Goal: Task Accomplishment & Management: Complete application form

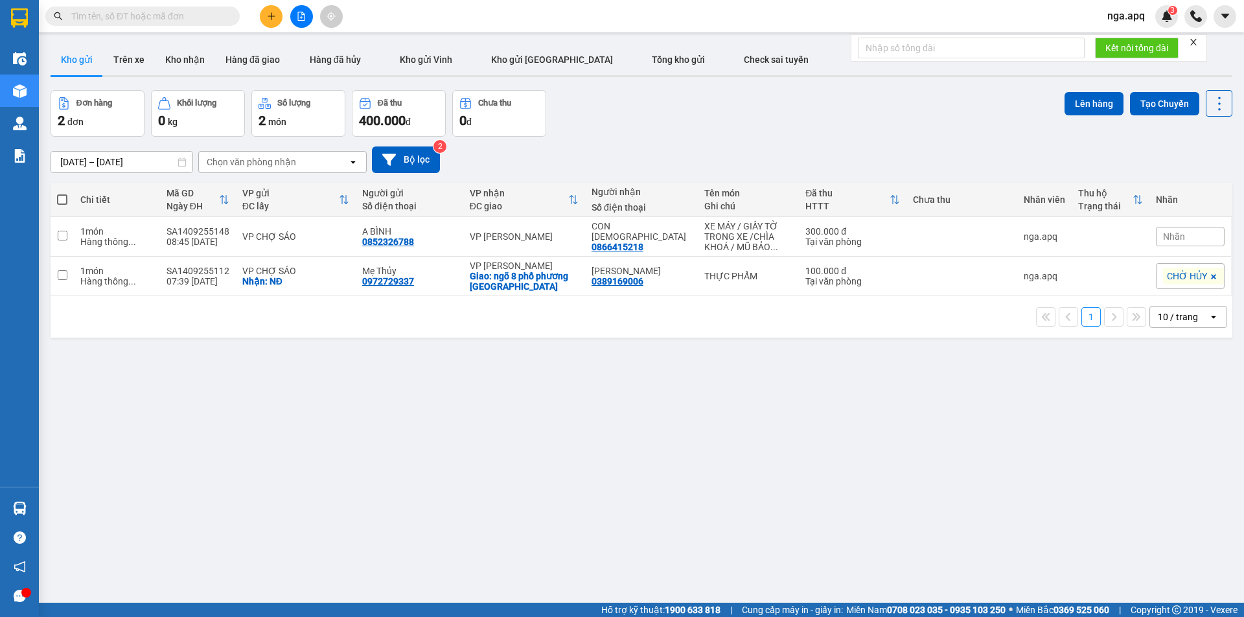
click at [269, 16] on icon "plus" at bounding box center [271, 16] width 9 height 9
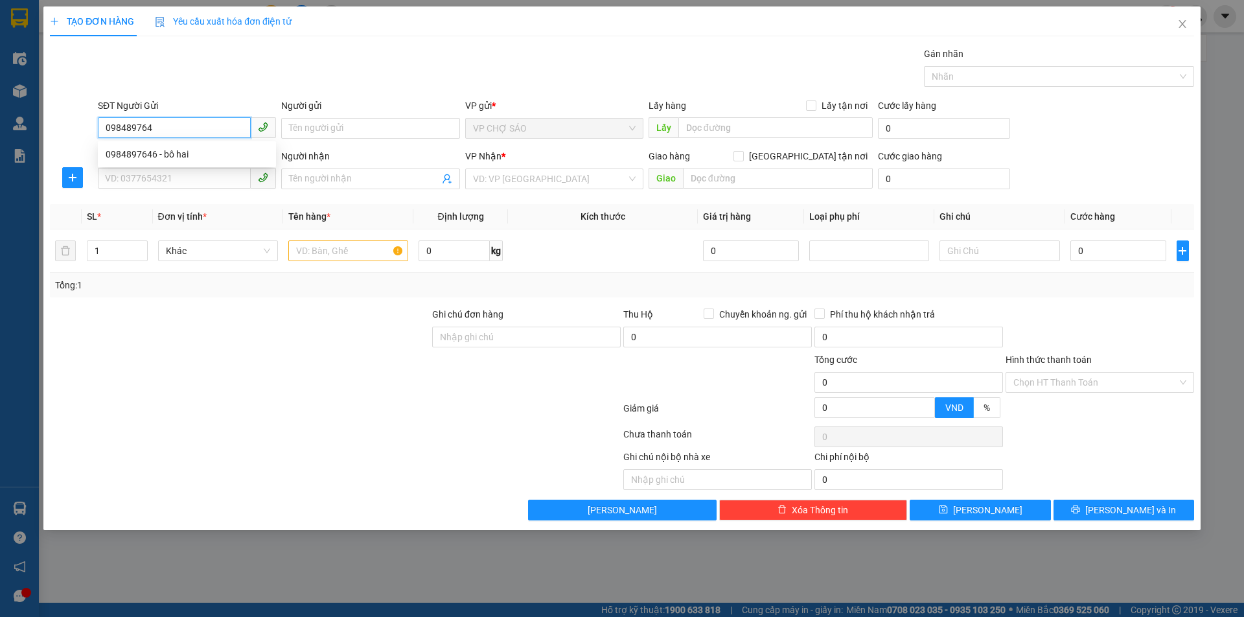
type input "0984897646"
click at [196, 162] on div "0984897646 - bô hai" at bounding box center [187, 154] width 178 height 21
type input "bô hai"
type input "0984897646"
click at [340, 130] on input "bô hai" at bounding box center [370, 128] width 178 height 21
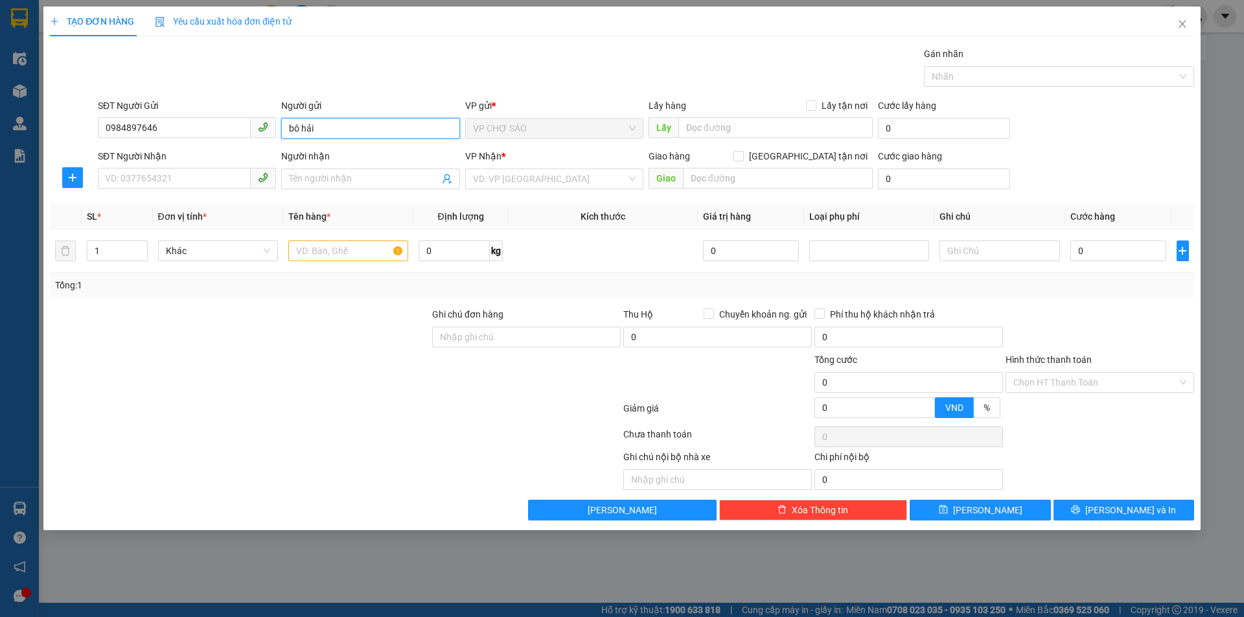
click at [295, 125] on input "bô hải" at bounding box center [370, 128] width 178 height 21
click at [299, 128] on input "bô hải" at bounding box center [370, 128] width 178 height 21
type input "bố hải"
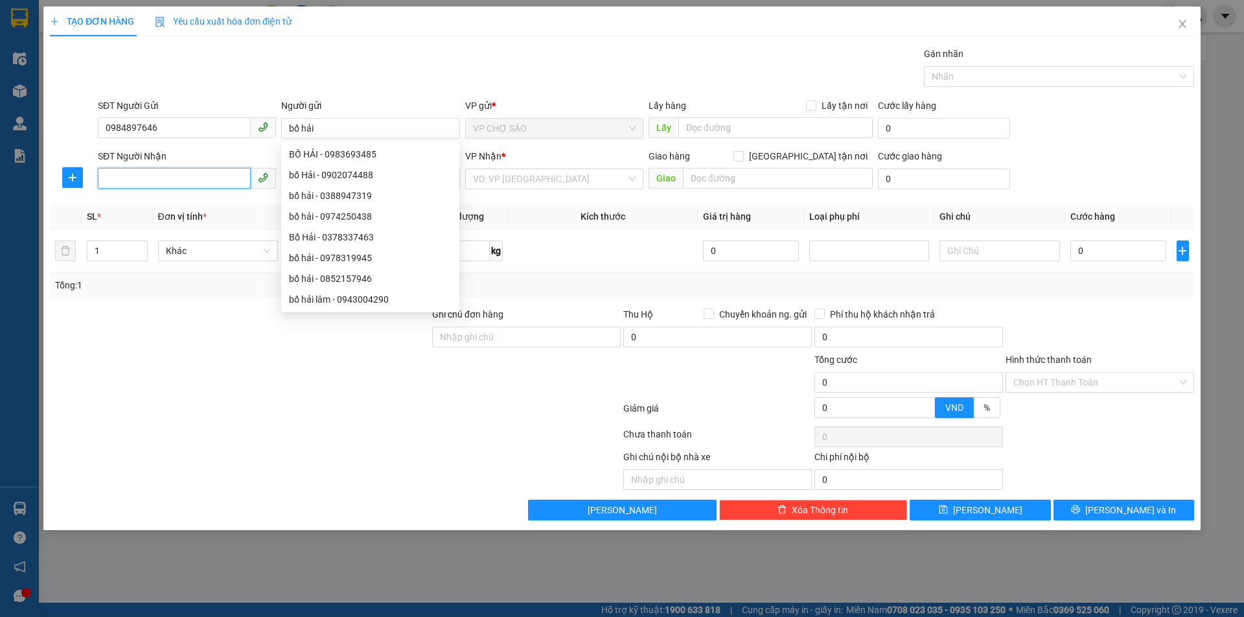
click at [179, 171] on input "SĐT Người Nhận" at bounding box center [174, 178] width 153 height 21
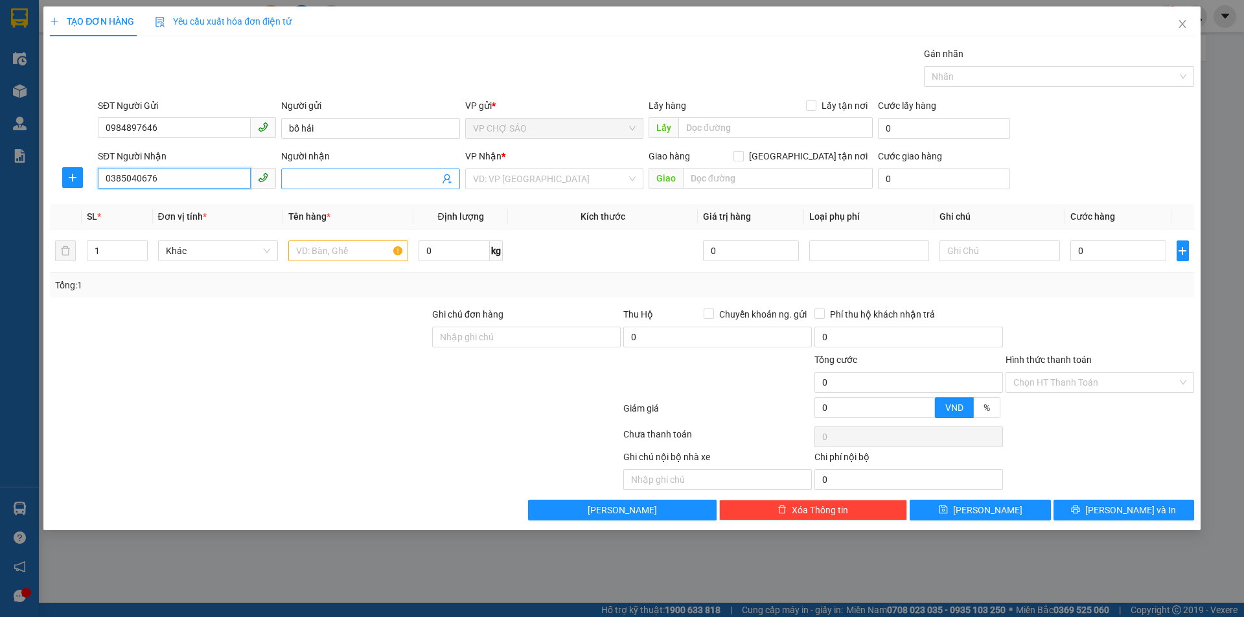
type input "0385040676"
click at [360, 177] on input "Người nhận" at bounding box center [364, 179] width 150 height 14
type input "a"
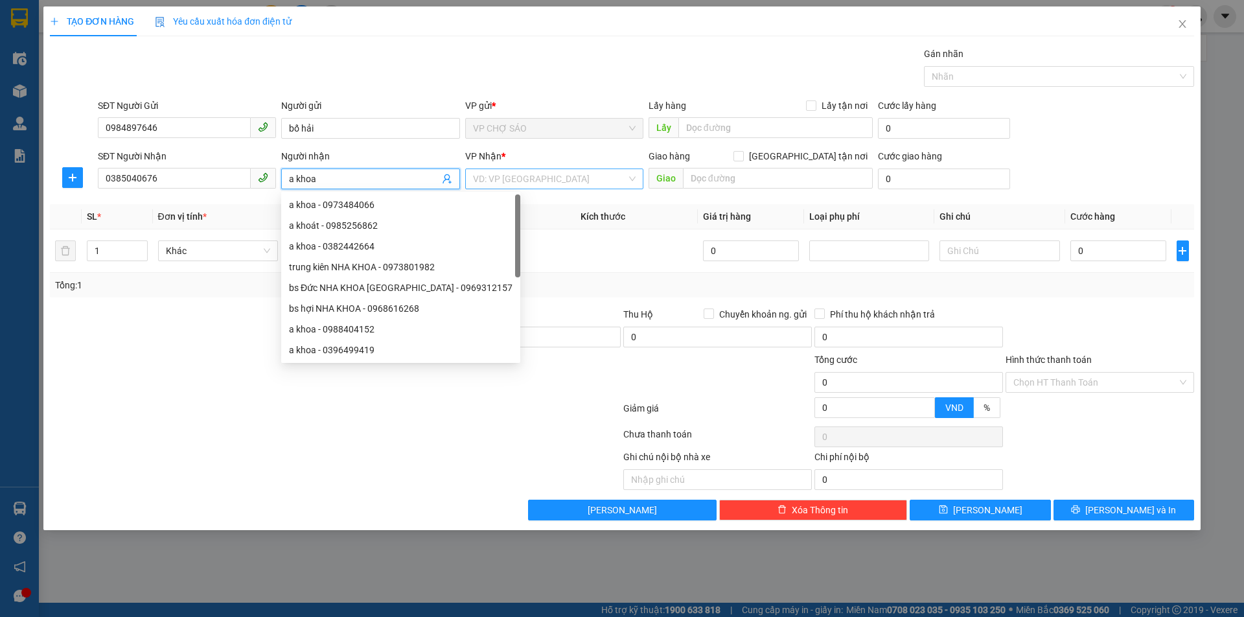
type input "a khoa"
click at [508, 183] on input "search" at bounding box center [550, 178] width 154 height 19
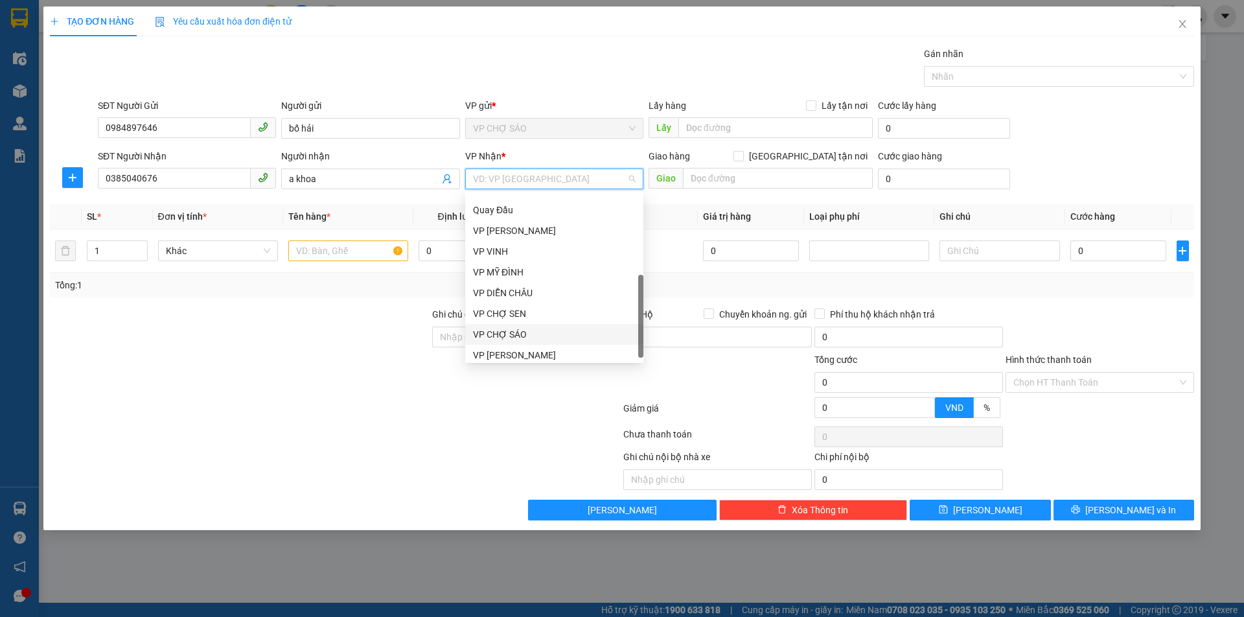
scroll to position [187, 0]
click at [536, 223] on div "VP [PERSON_NAME]" at bounding box center [554, 225] width 163 height 14
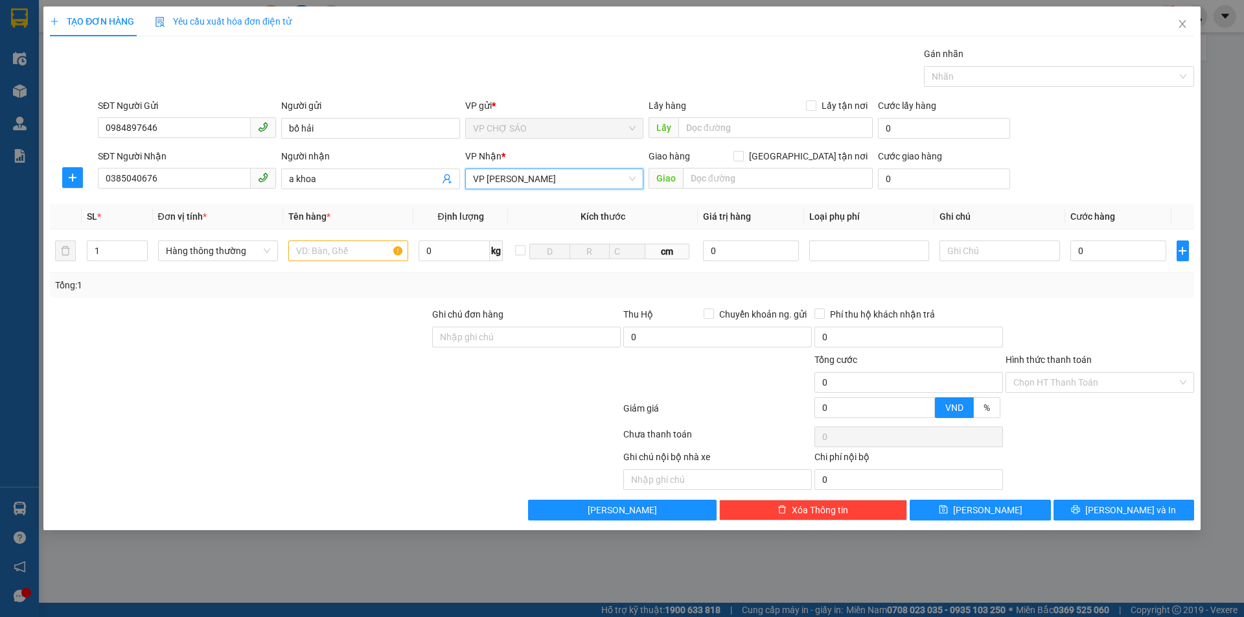
click at [538, 180] on span "VP [PERSON_NAME]" at bounding box center [554, 178] width 163 height 19
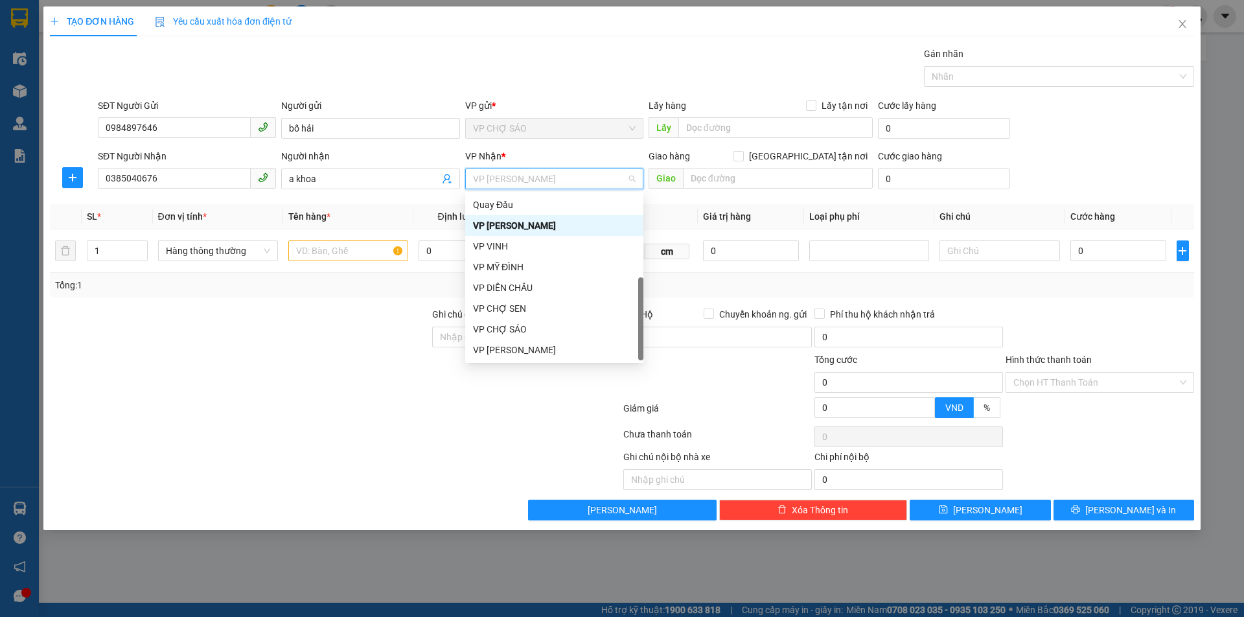
click at [539, 180] on span "VP [PERSON_NAME]" at bounding box center [554, 178] width 163 height 19
click at [533, 230] on div "VP [PERSON_NAME]" at bounding box center [554, 225] width 163 height 14
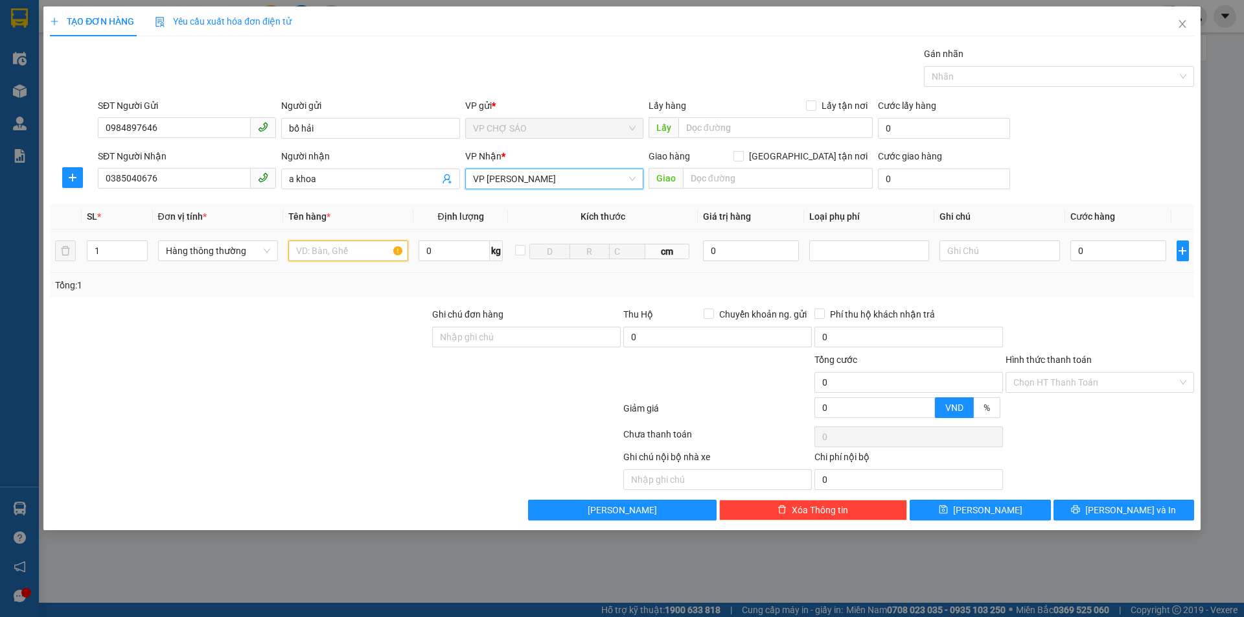
click at [345, 251] on input "text" at bounding box center [348, 250] width 120 height 21
click at [536, 179] on span "VP [PERSON_NAME]" at bounding box center [554, 178] width 163 height 19
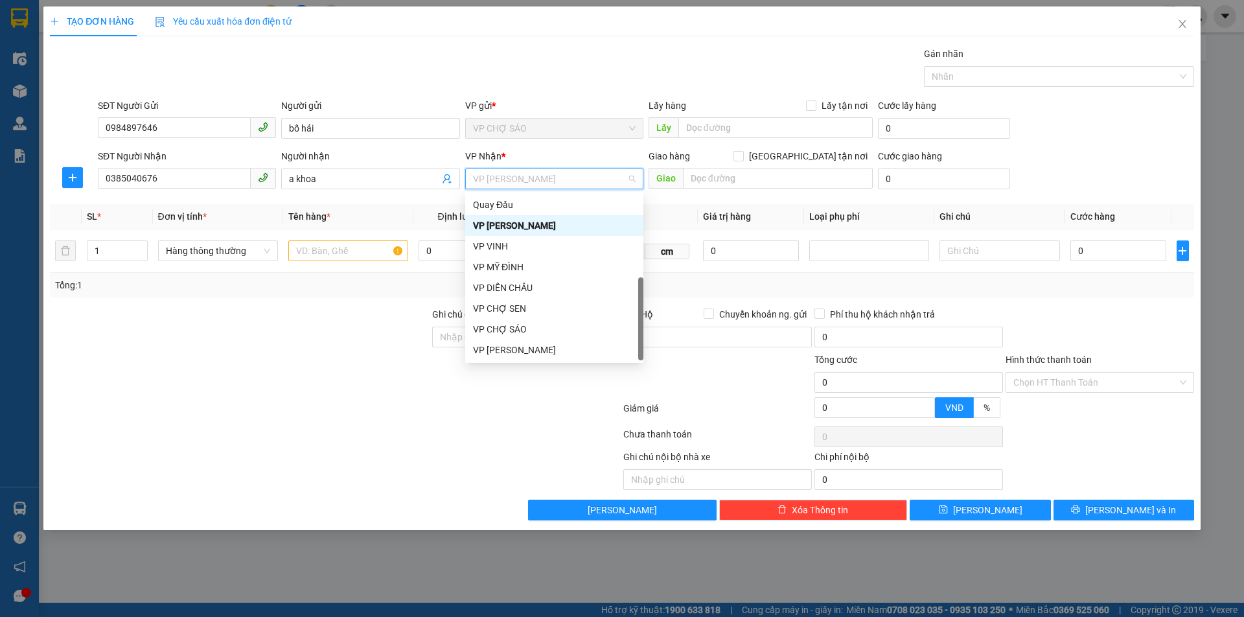
click at [550, 223] on div "VP [PERSON_NAME]" at bounding box center [554, 225] width 163 height 14
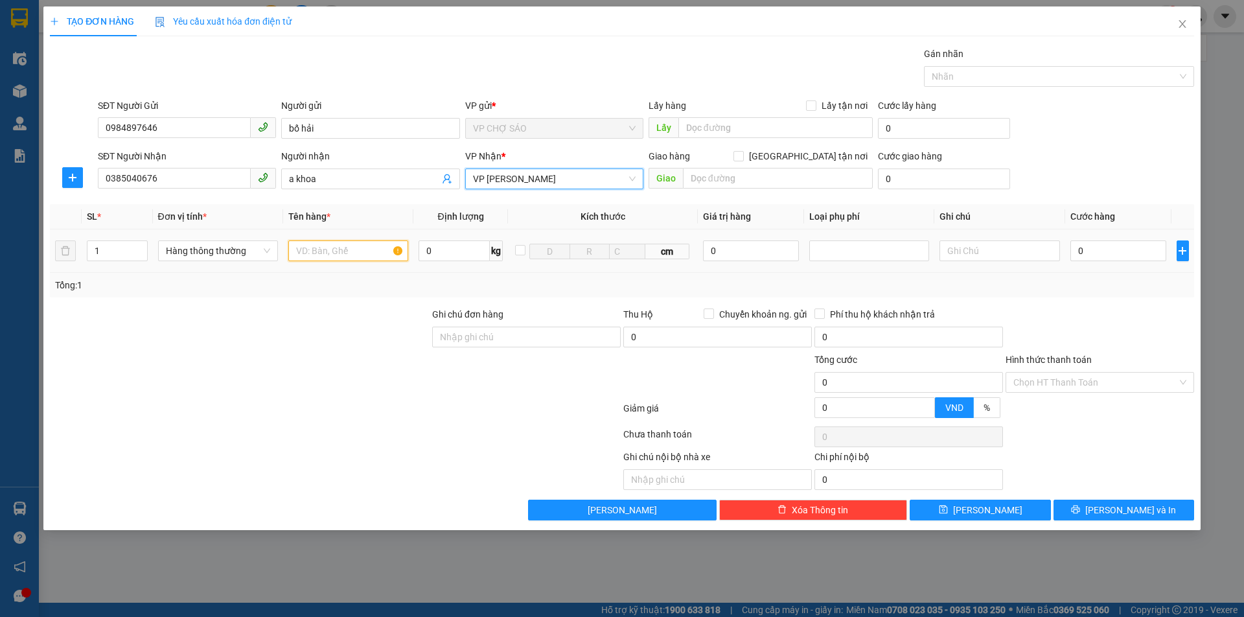
click at [349, 249] on input "text" at bounding box center [348, 250] width 120 height 21
click at [140, 248] on icon "up" at bounding box center [140, 248] width 5 height 5
click at [142, 255] on icon "down" at bounding box center [140, 255] width 5 height 5
type input "2"
click at [142, 246] on icon "up" at bounding box center [140, 248] width 5 height 5
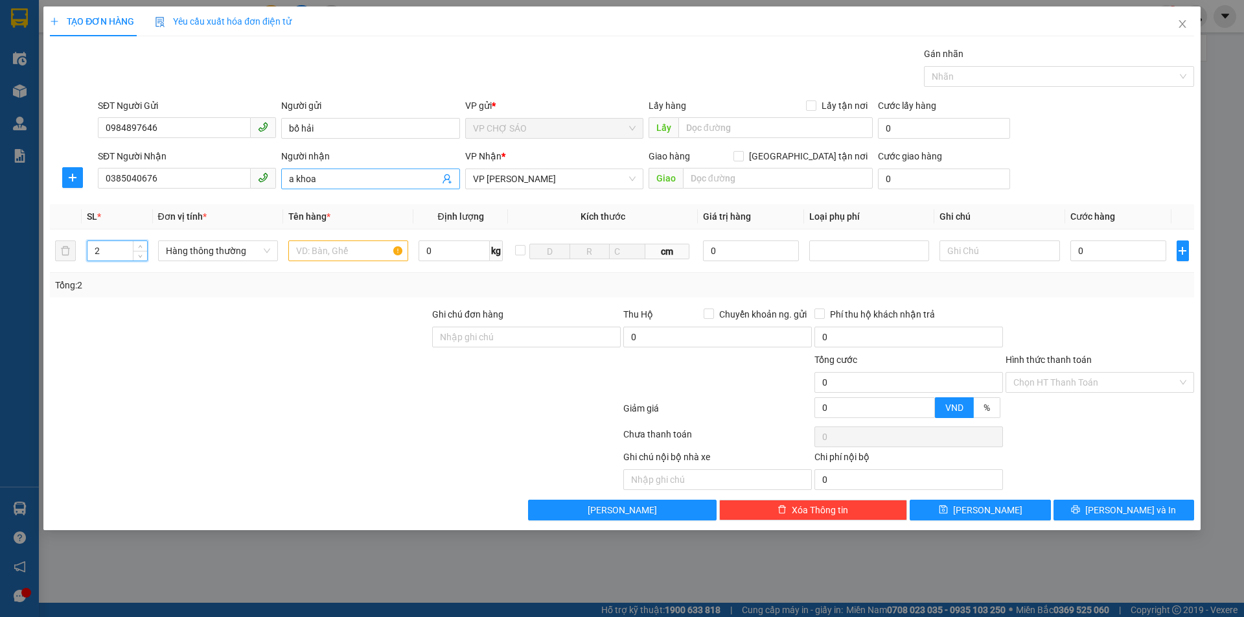
click at [293, 173] on input "a khoa" at bounding box center [364, 179] width 150 height 14
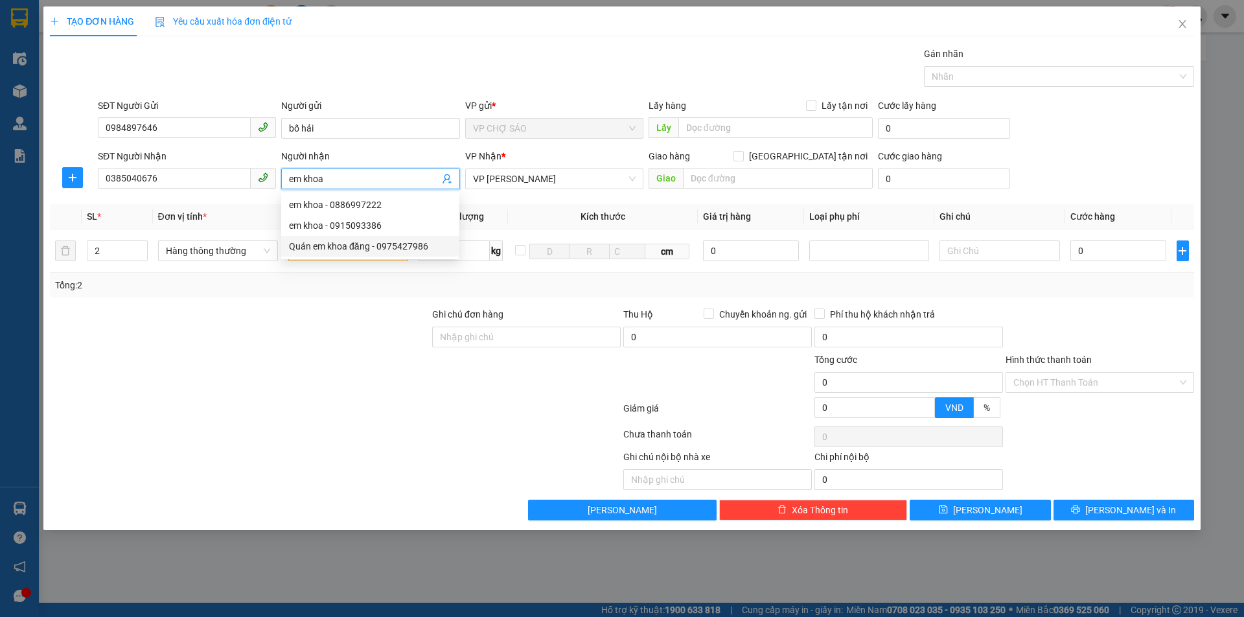
type input "em khoa"
click at [224, 293] on div "Tổng: 2" at bounding box center [622, 285] width 1144 height 25
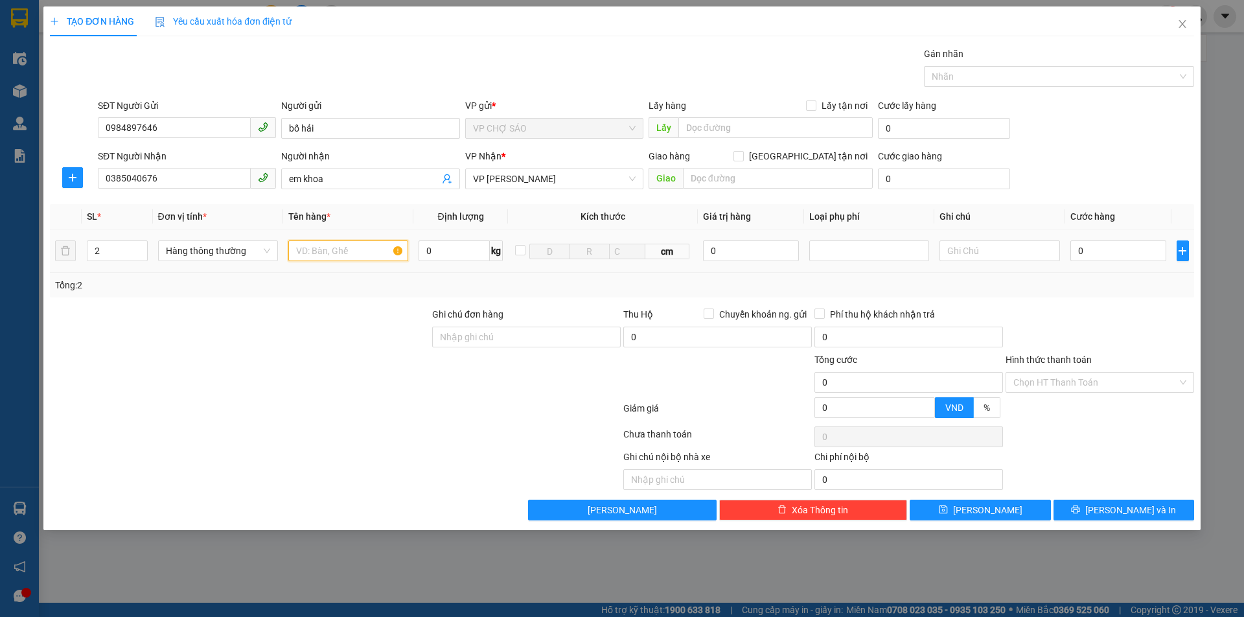
click at [332, 250] on input "text" at bounding box center [348, 250] width 120 height 21
click at [332, 250] on input "xe đạp điê vinfast + 1 xe đa" at bounding box center [348, 250] width 120 height 21
click at [387, 257] on input "xe đạp điên vinfast + 1 xe đa" at bounding box center [348, 250] width 120 height 21
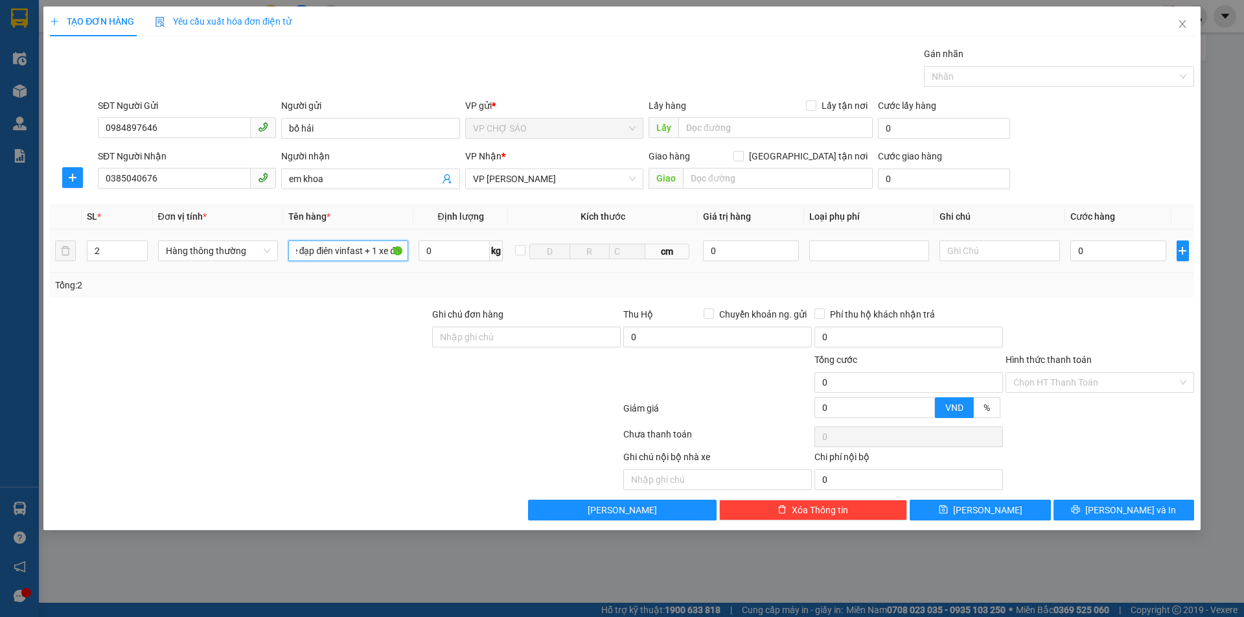
drag, startPoint x: 387, startPoint y: 257, endPoint x: 395, endPoint y: 255, distance: 7.4
click at [395, 255] on input "xe đạp điên vinfast + 1 xe đa" at bounding box center [348, 250] width 120 height 21
drag, startPoint x: 392, startPoint y: 251, endPoint x: 344, endPoint y: 255, distance: 48.2
click at [333, 251] on input "xe đạp điên vinfast + 1 đạp điện xmen" at bounding box center [348, 250] width 120 height 21
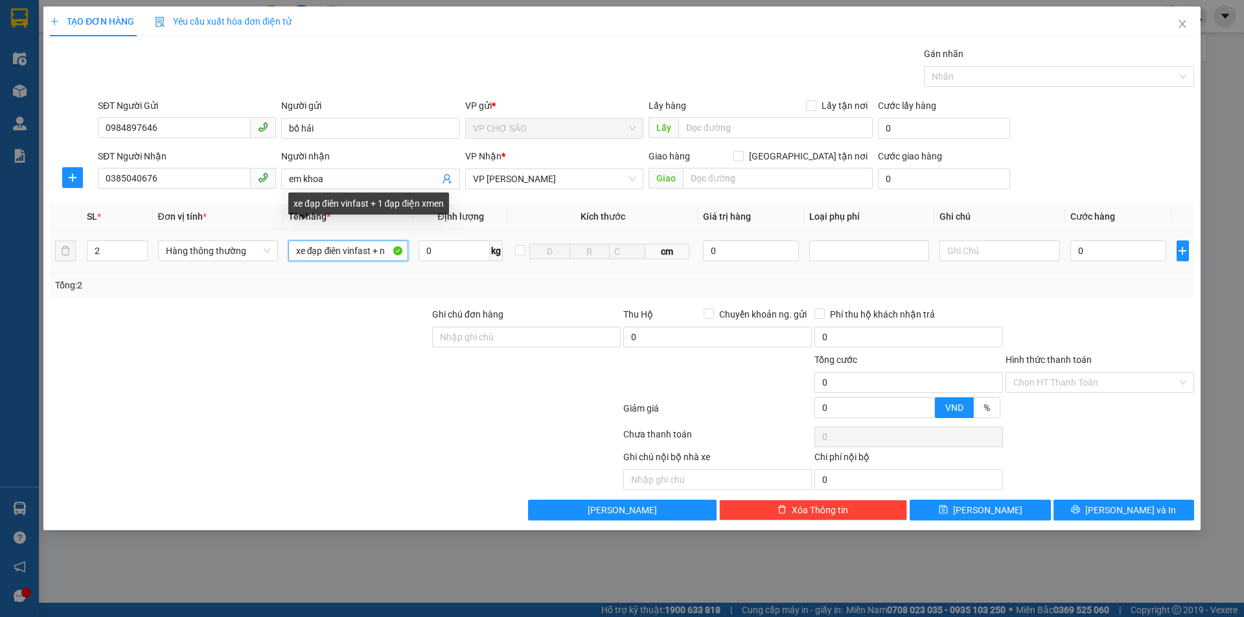
scroll to position [0, 0]
click at [371, 249] on input "xe đạp điên vinfast + n" at bounding box center [348, 250] width 120 height 21
click at [376, 251] on input "xe đạp điên vinfast + n" at bounding box center [348, 250] width 120 height 21
click at [378, 251] on input "xe đạp điên vinfast + n" at bounding box center [348, 250] width 120 height 21
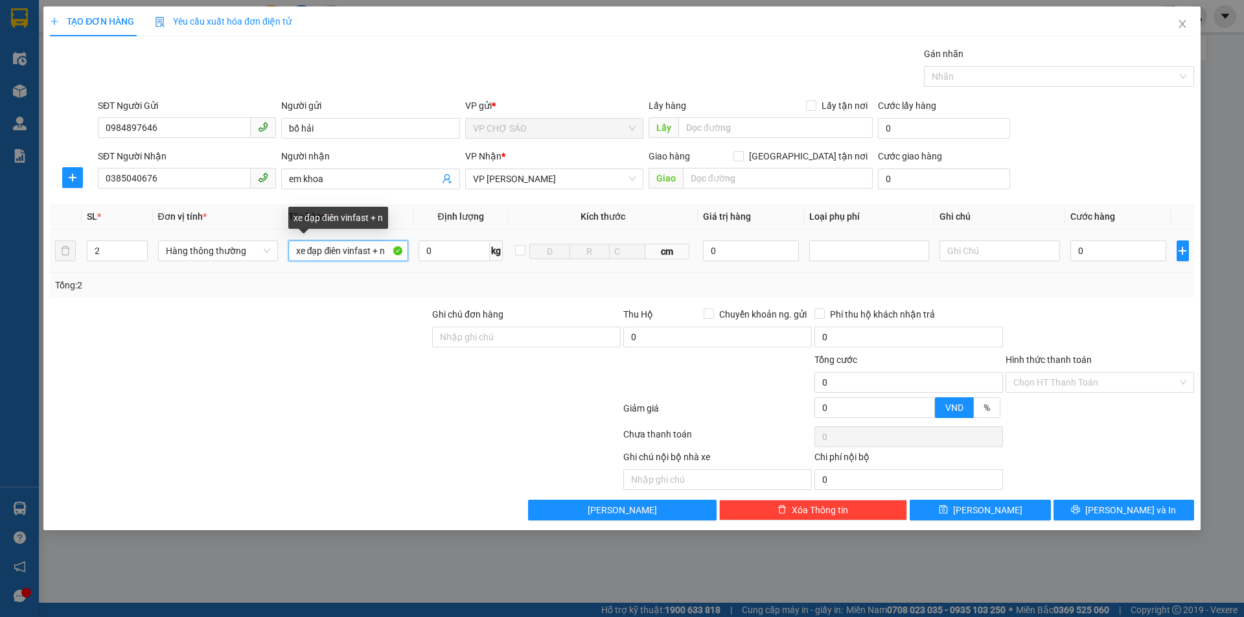
click at [385, 252] on input "xe đạp điên vinfast + n" at bounding box center [348, 250] width 120 height 21
click at [372, 252] on input "xe đạp điên vinfast + n" at bounding box center [348, 250] width 120 height 21
drag, startPoint x: 373, startPoint y: 252, endPoint x: 391, endPoint y: 253, distance: 17.5
click at [391, 253] on input "xe đạp điên vinfast + n" at bounding box center [348, 250] width 120 height 21
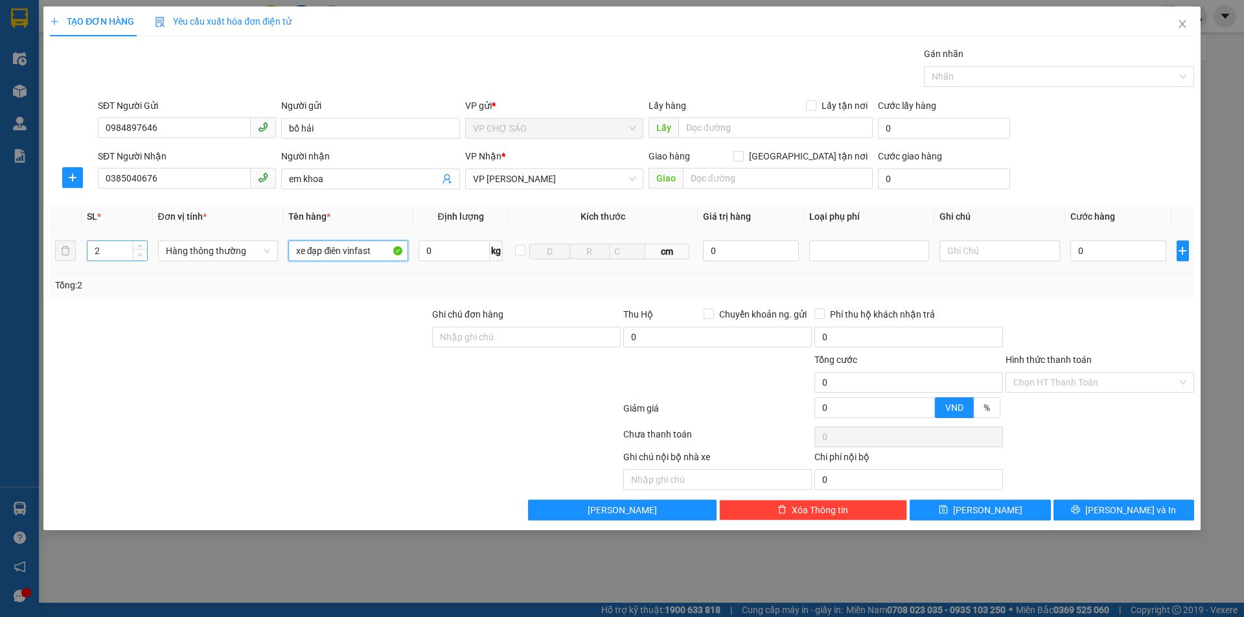
type input "xe đạp điên vinfast"
type input "1"
click at [143, 252] on span "down" at bounding box center [141, 255] width 8 height 8
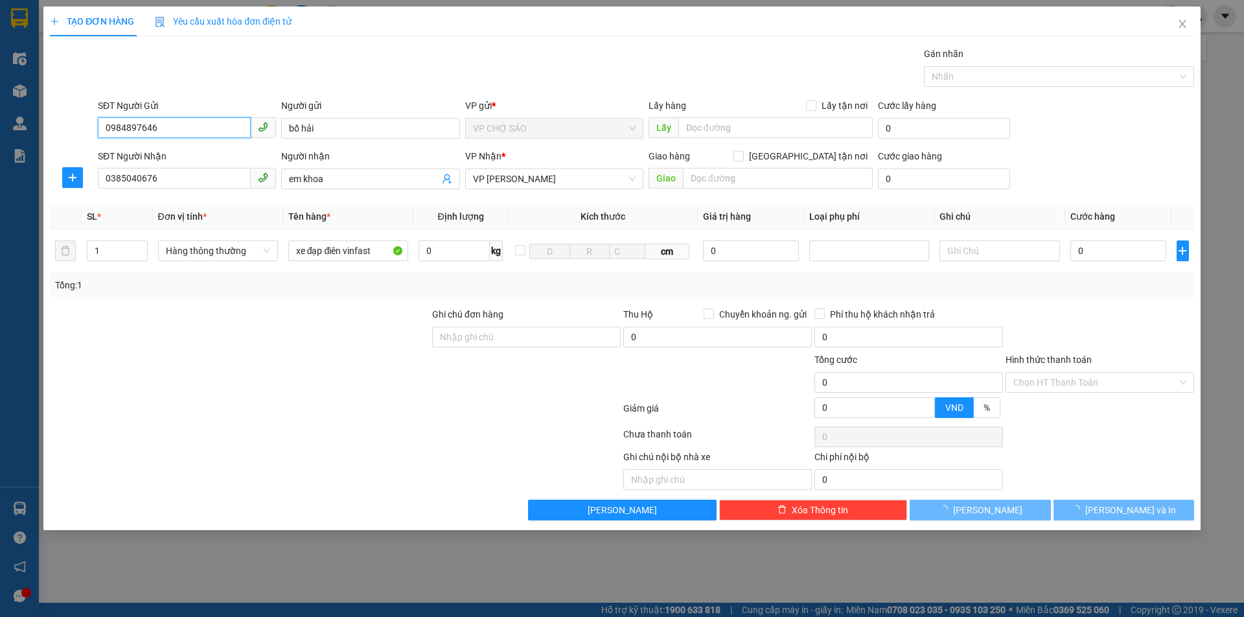
drag, startPoint x: 176, startPoint y: 126, endPoint x: 116, endPoint y: 130, distance: 59.7
click at [84, 128] on div "SĐT Người Gửi 0984897646 Người gửi bố hải VP gửi * VP CHỢ SÁO Lấy hàng Lấy tận …" at bounding box center [622, 120] width 1147 height 45
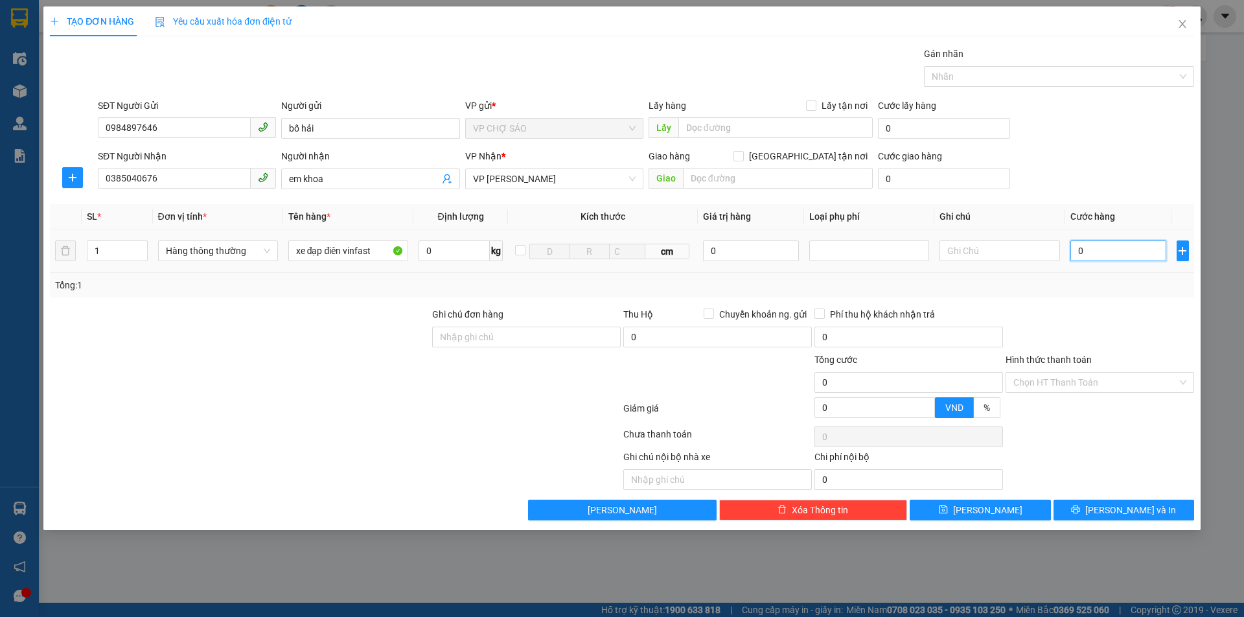
click at [1105, 254] on input "0" at bounding box center [1118, 250] width 97 height 21
type input "3"
type input "30"
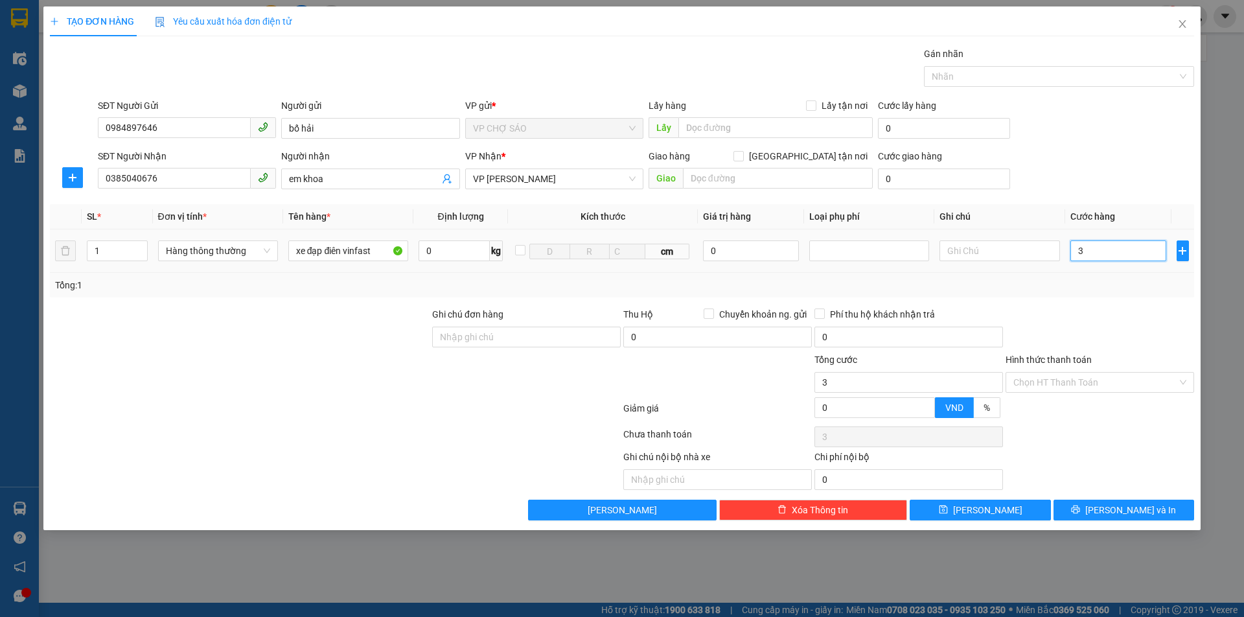
type input "30"
type input "300"
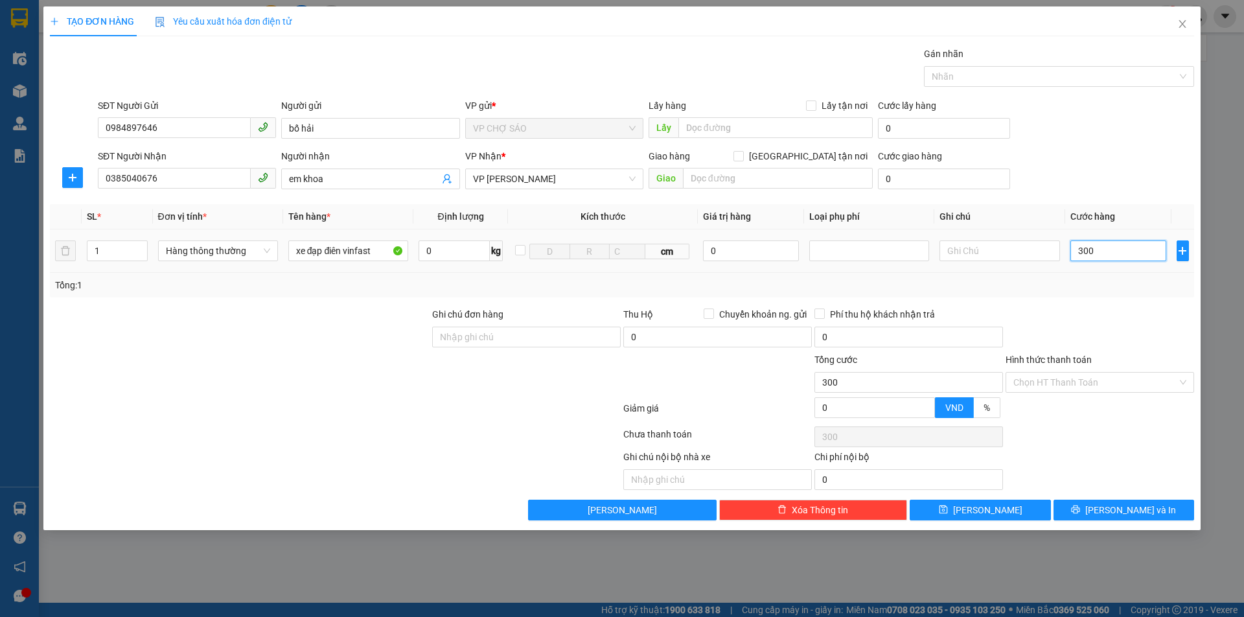
type input "3.000"
type input "30.000"
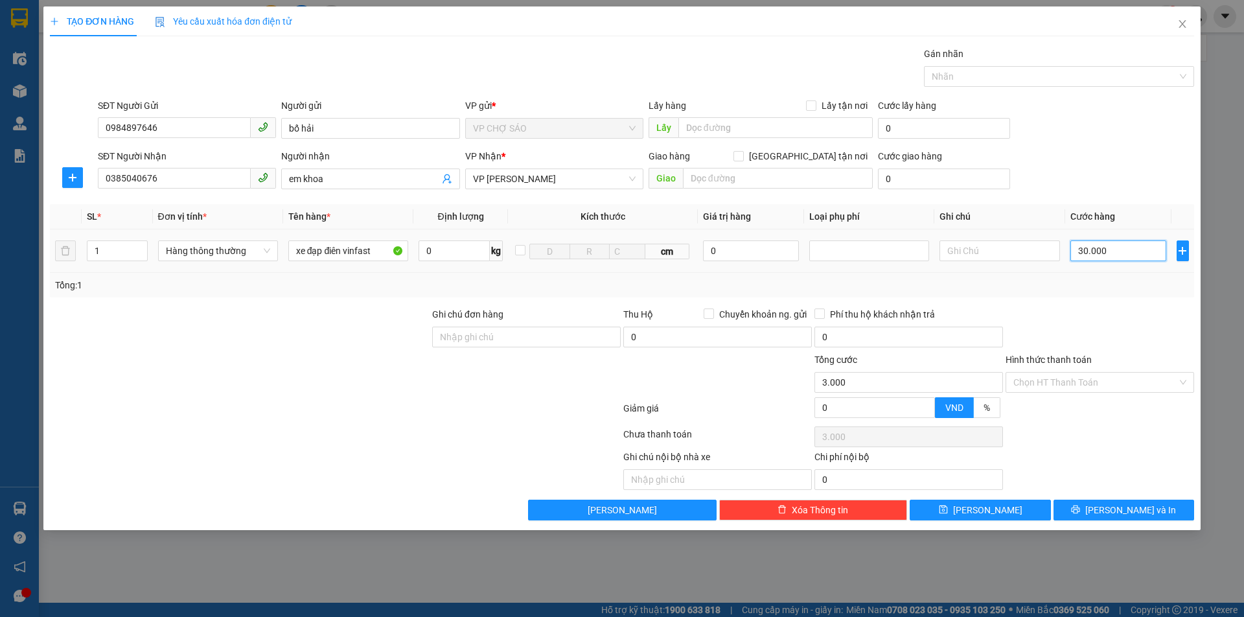
type input "30.000"
type input "300.000"
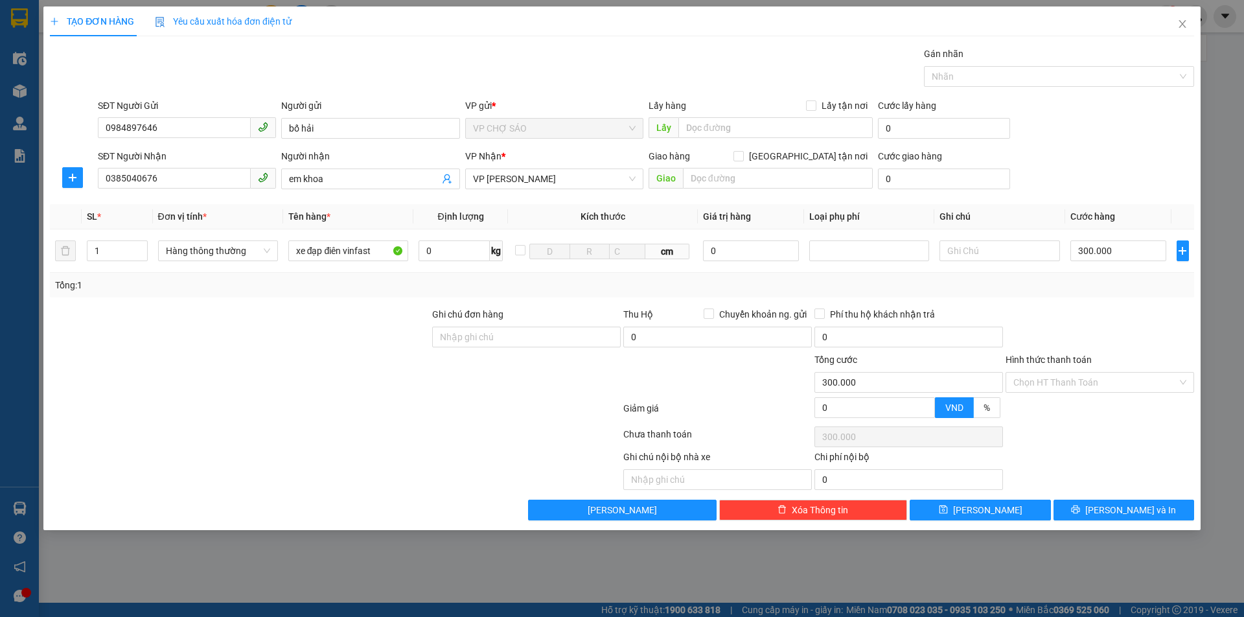
drag, startPoint x: 1108, startPoint y: 496, endPoint x: 1105, endPoint y: 505, distance: 10.2
click at [1108, 498] on div "Transit Pickup Surcharge Ids Transit Deliver Surcharge Ids Transit Deliver Surc…" at bounding box center [622, 284] width 1144 height 474
click at [1080, 505] on icon "printer" at bounding box center [1075, 509] width 9 height 9
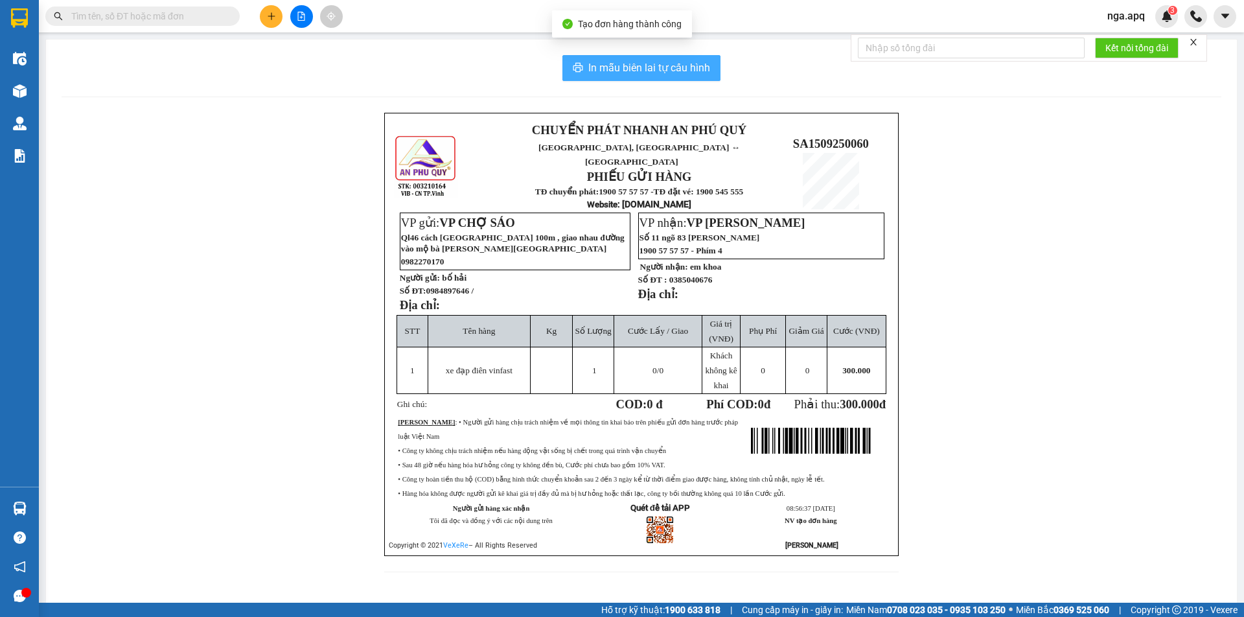
click at [639, 78] on button "In mẫu biên lai tự cấu hình" at bounding box center [641, 68] width 158 height 26
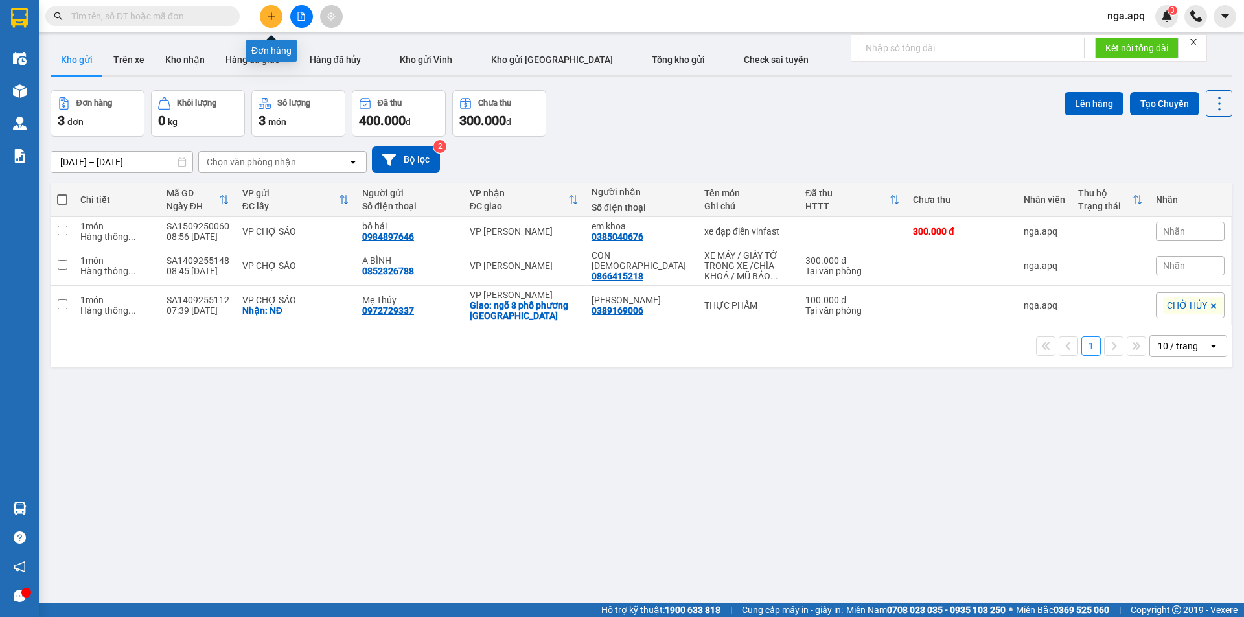
click at [269, 23] on button at bounding box center [271, 16] width 23 height 23
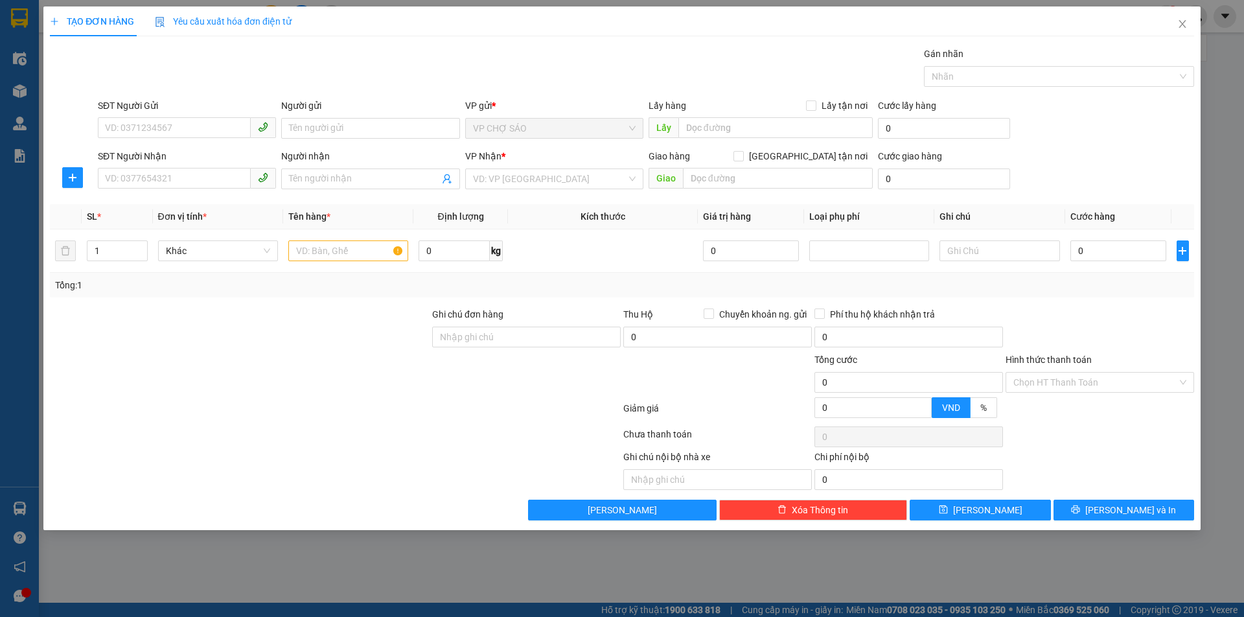
drag, startPoint x: 143, startPoint y: 114, endPoint x: 87, endPoint y: 125, distance: 56.8
click at [70, 126] on div at bounding box center [73, 120] width 48 height 45
paste input "0984897646"
type input "0984897646"
click at [190, 161] on div "0984897646 - bố hải" at bounding box center [187, 154] width 178 height 21
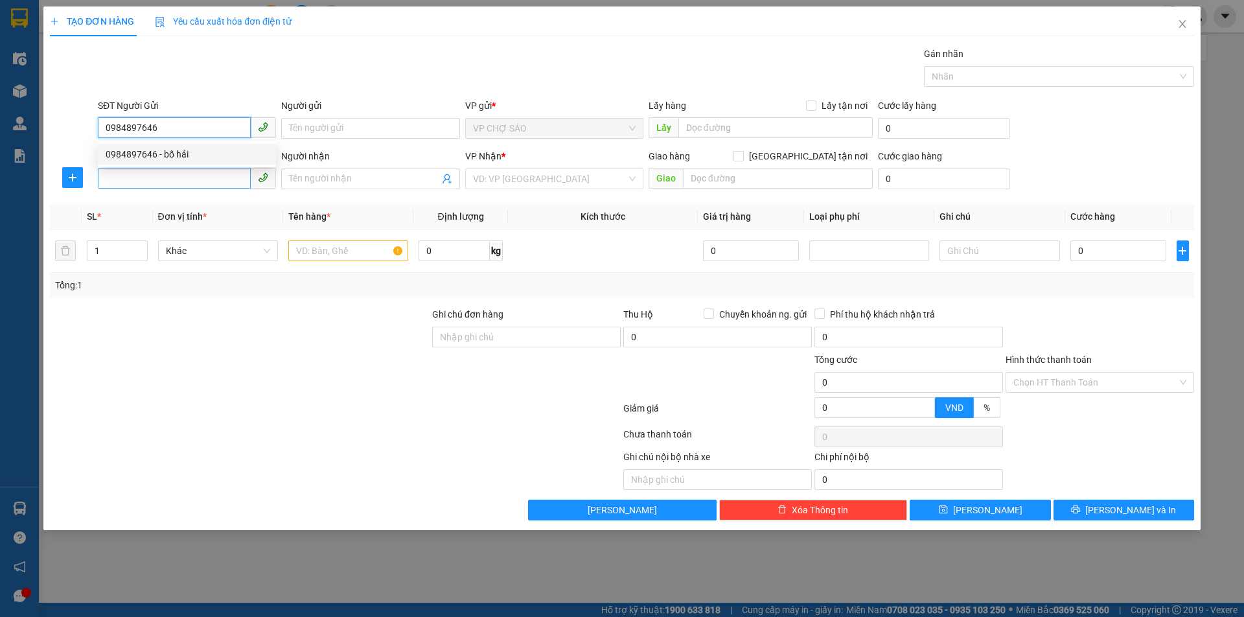
type input "bố hải"
type input "0984897646"
click at [189, 185] on input "SĐT Người Nhận" at bounding box center [174, 178] width 153 height 21
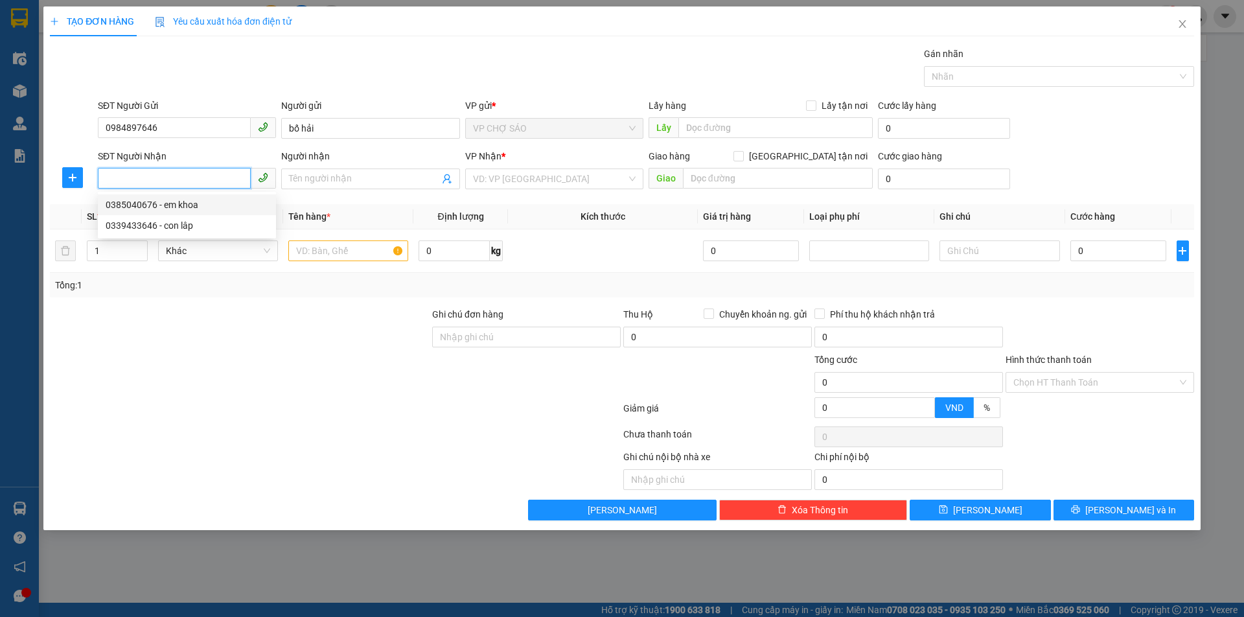
drag, startPoint x: 207, startPoint y: 204, endPoint x: 227, endPoint y: 211, distance: 21.1
click at [208, 203] on div "0385040676 - em khoa" at bounding box center [187, 205] width 163 height 14
type input "0385040676"
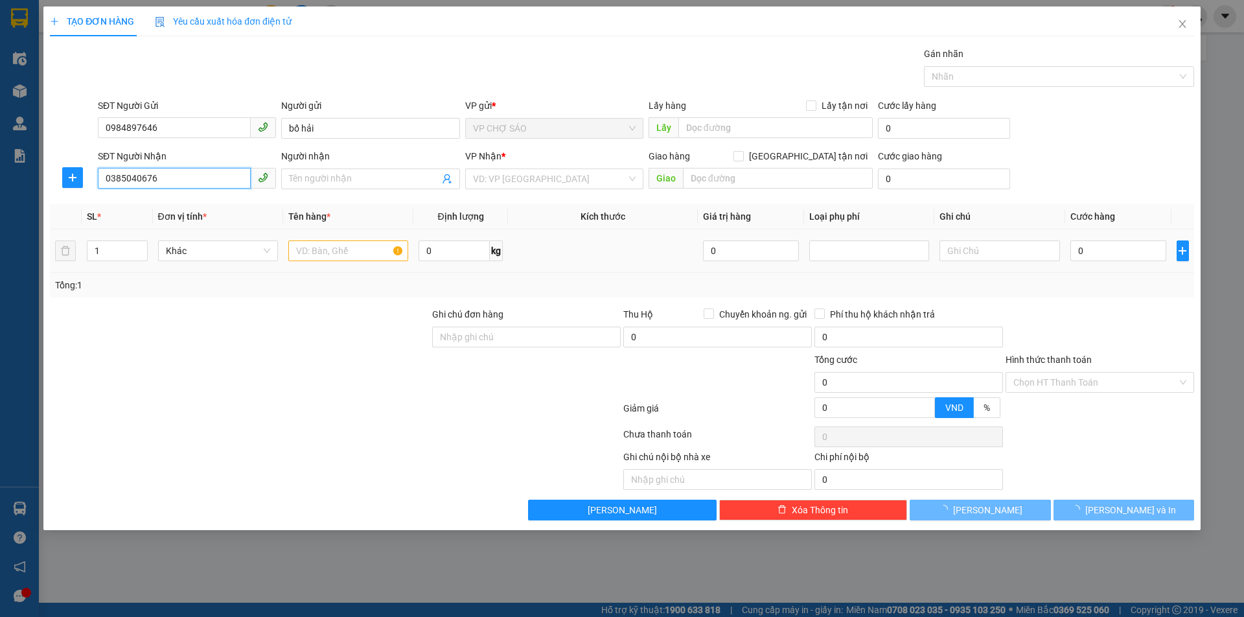
type input "em khoa"
click at [328, 252] on input "text" at bounding box center [348, 250] width 120 height 21
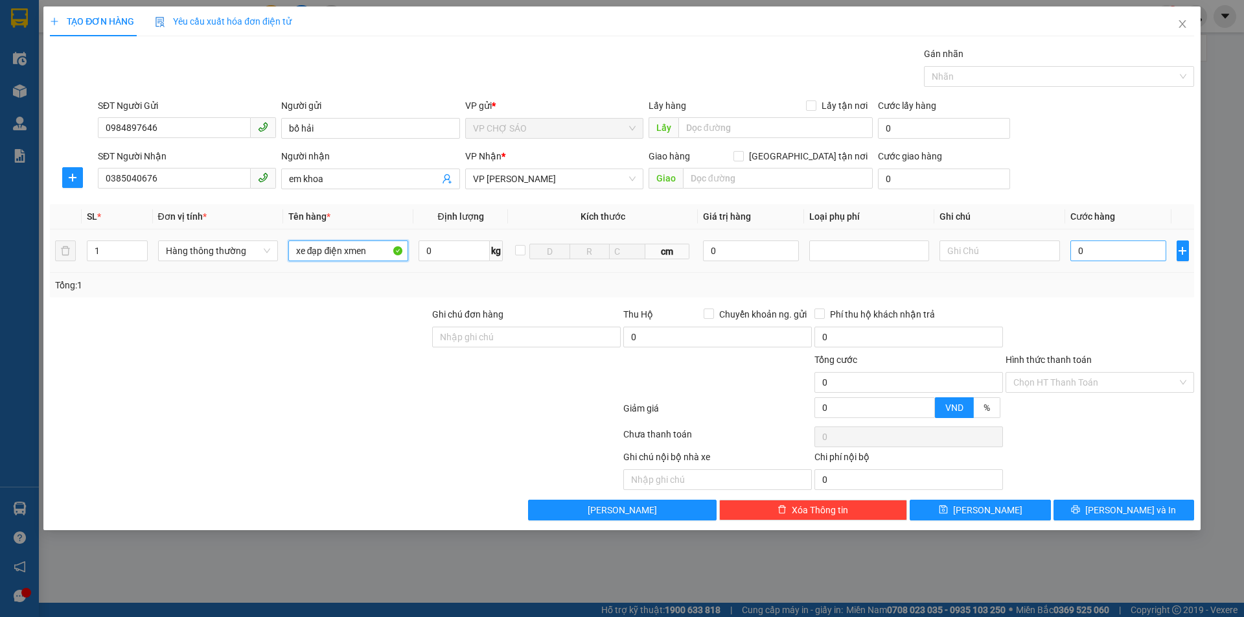
type input "xe đạp điện xmen"
click at [1104, 249] on input "0" at bounding box center [1118, 250] width 97 height 21
type input "2"
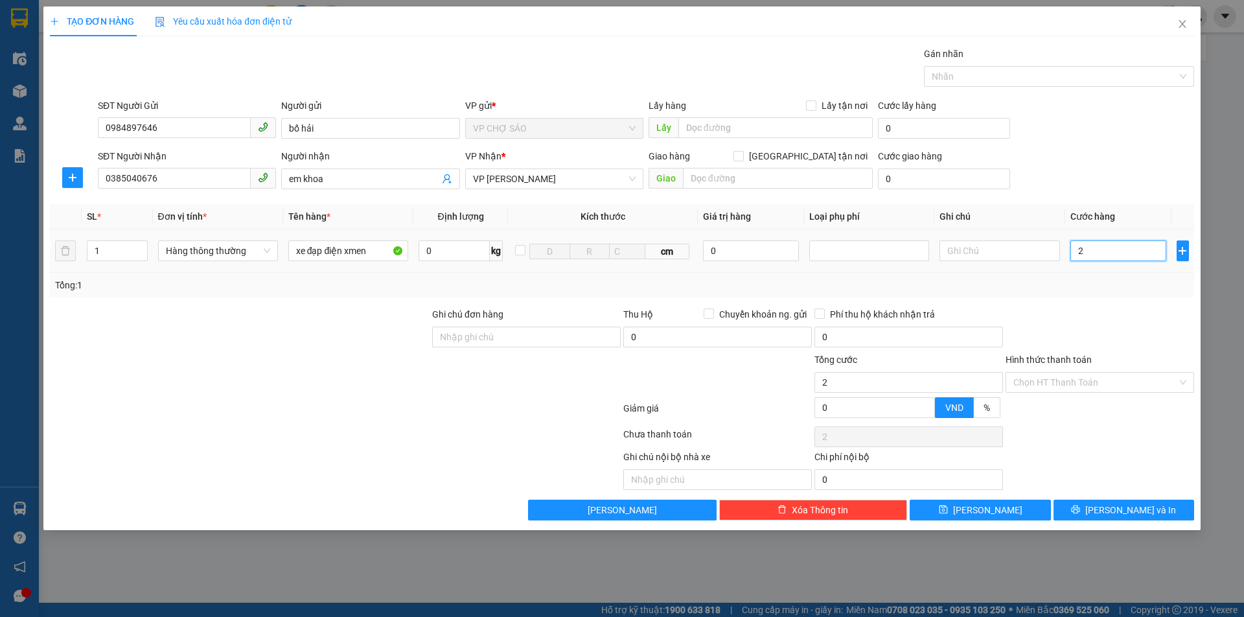
type input "25"
type input "250"
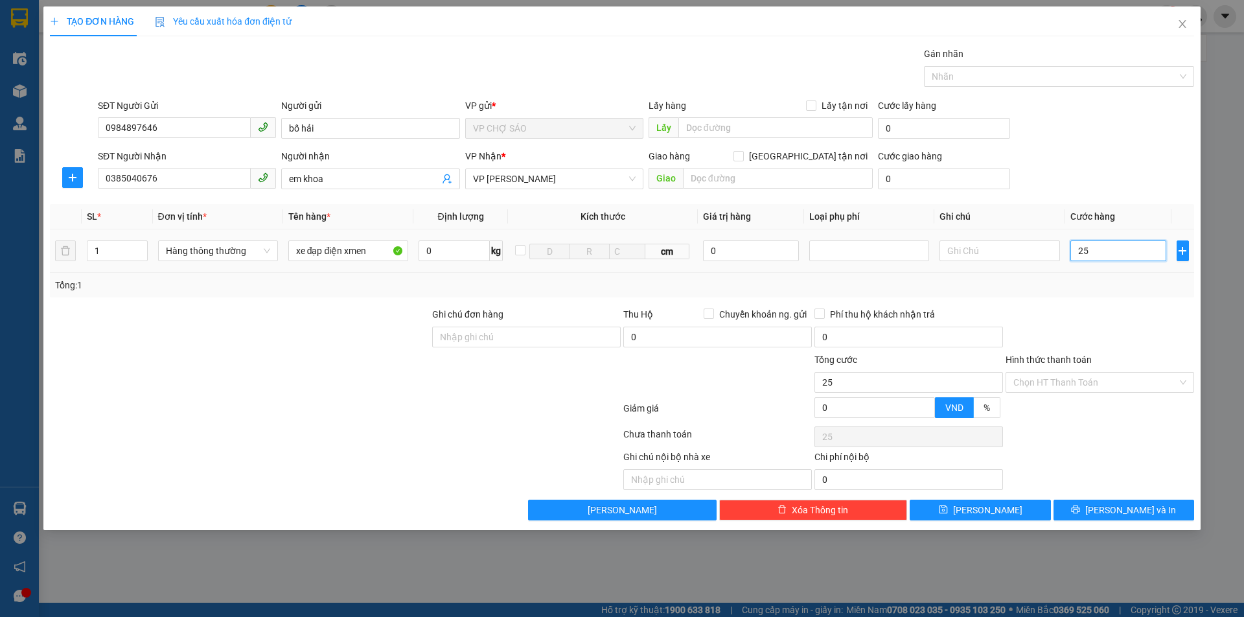
type input "250"
type input "2.500"
type input "25.000"
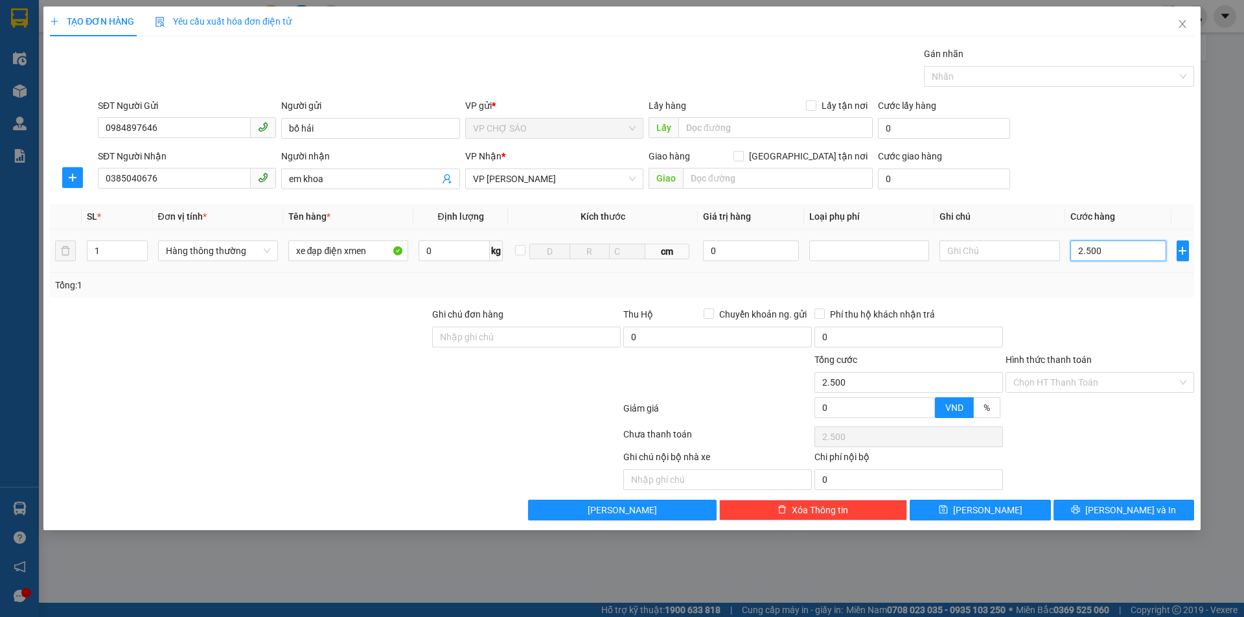
type input "25.000"
type input "250.000"
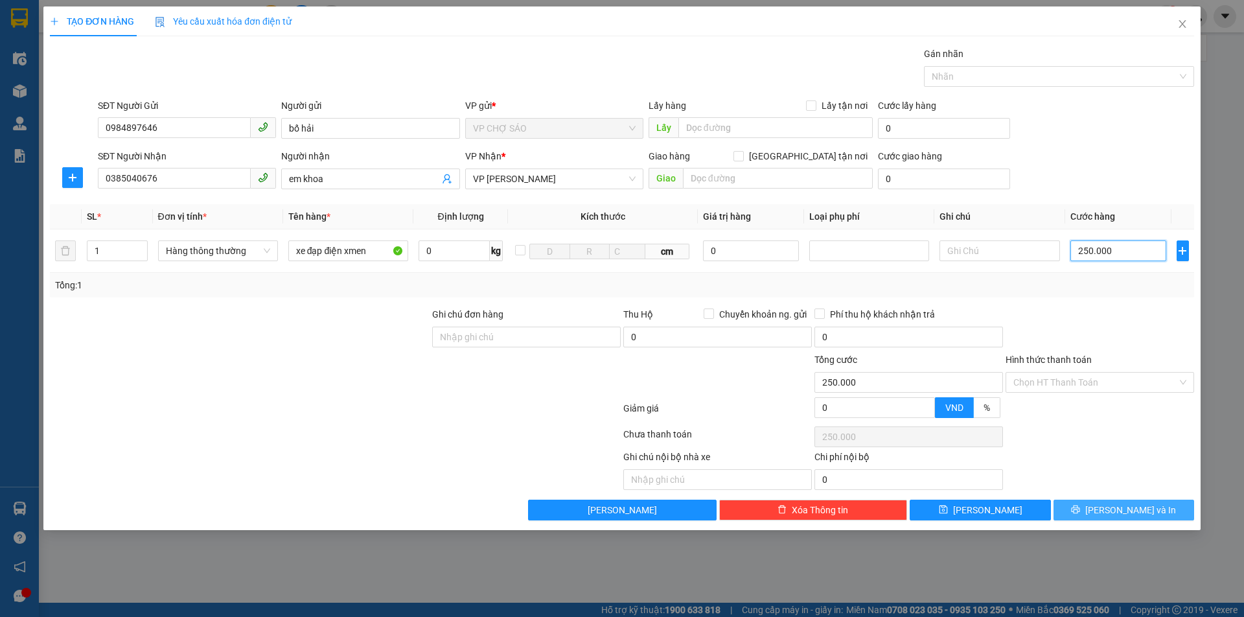
type input "250.000"
click at [1114, 509] on span "[PERSON_NAME] và In" at bounding box center [1130, 510] width 91 height 14
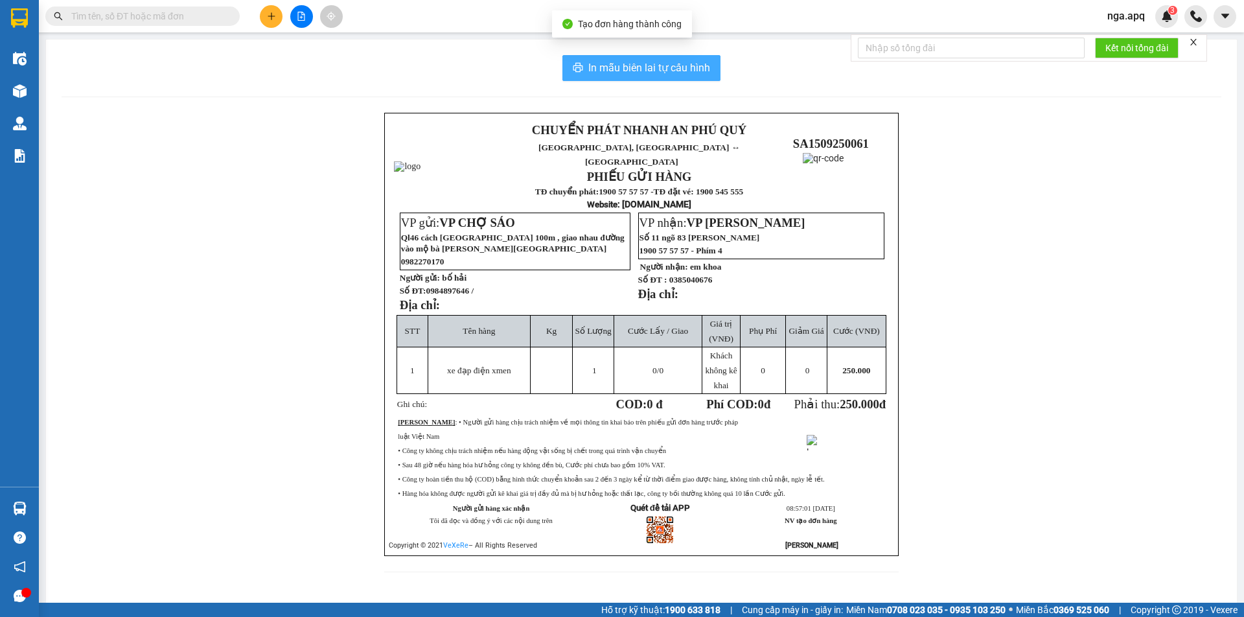
click at [659, 75] on span "In mẫu biên lai tự cấu hình" at bounding box center [649, 68] width 122 height 16
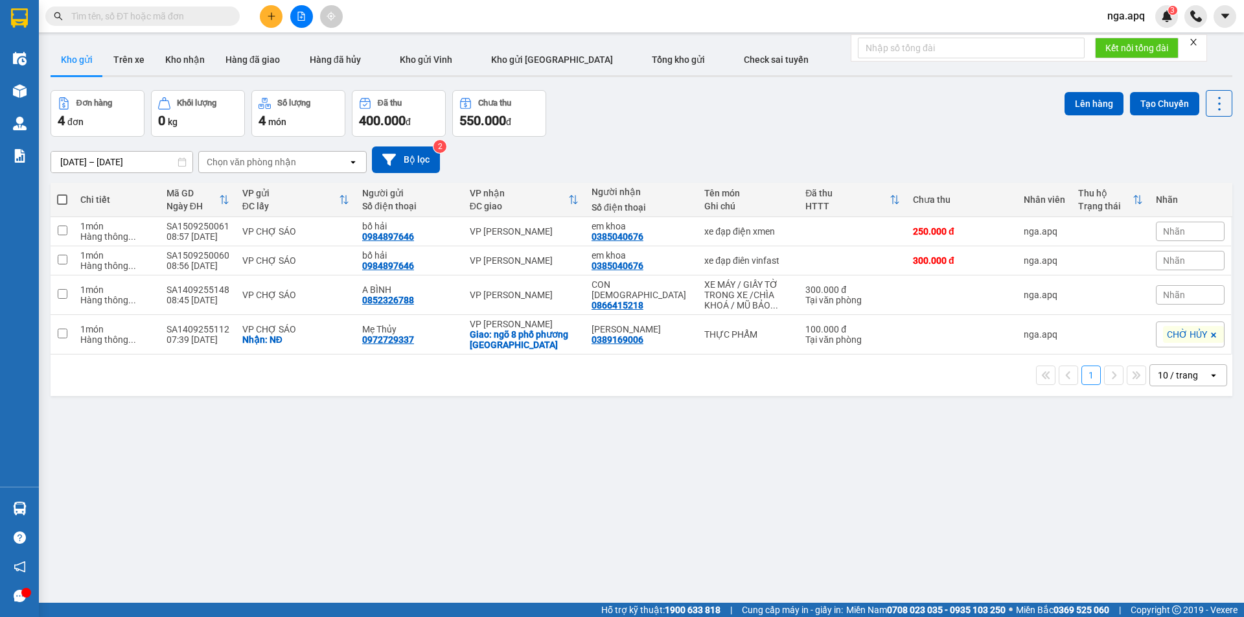
click at [943, 518] on div "ver 1.8.143 Kho gửi Trên xe Kho nhận Hàng đã giao Hàng đã hủy Kho gửi [PERSON_N…" at bounding box center [641, 347] width 1192 height 617
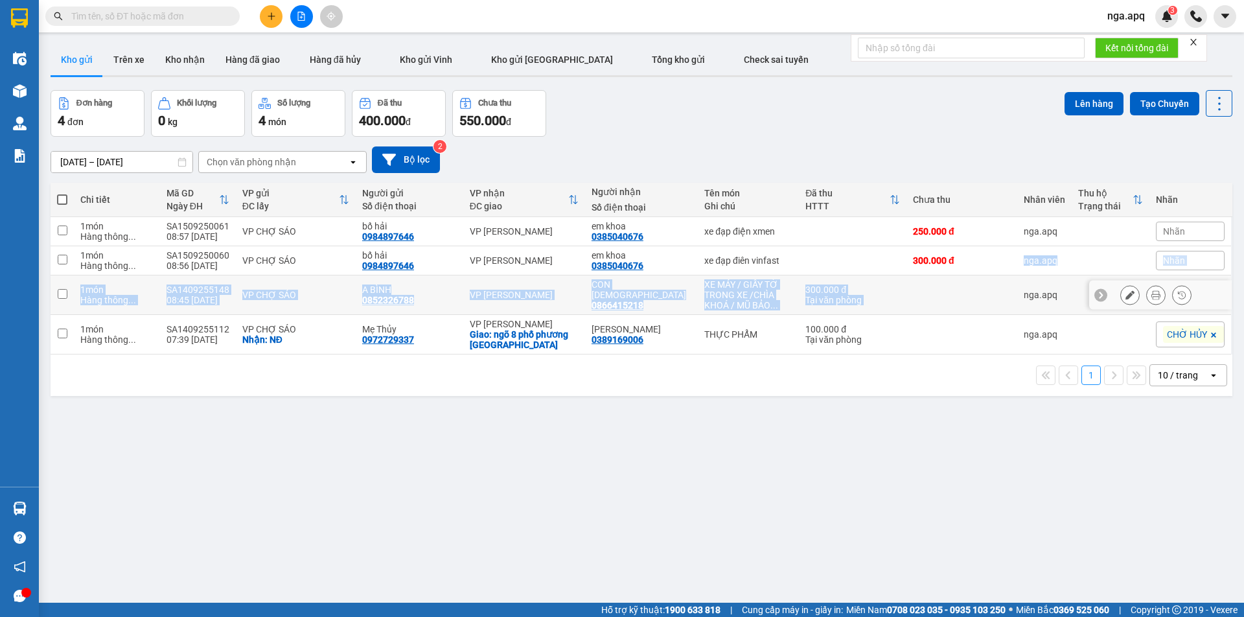
drag, startPoint x: 1014, startPoint y: 272, endPoint x: 987, endPoint y: 302, distance: 39.9
click at [987, 302] on tbody "1 món Hàng thông ... SA1509250061 08:57 [DATE] VP CHỢ SÁO bố hải 0984897646 VP …" at bounding box center [642, 285] width 1182 height 137
click at [271, 14] on icon "plus" at bounding box center [271, 15] width 1 height 7
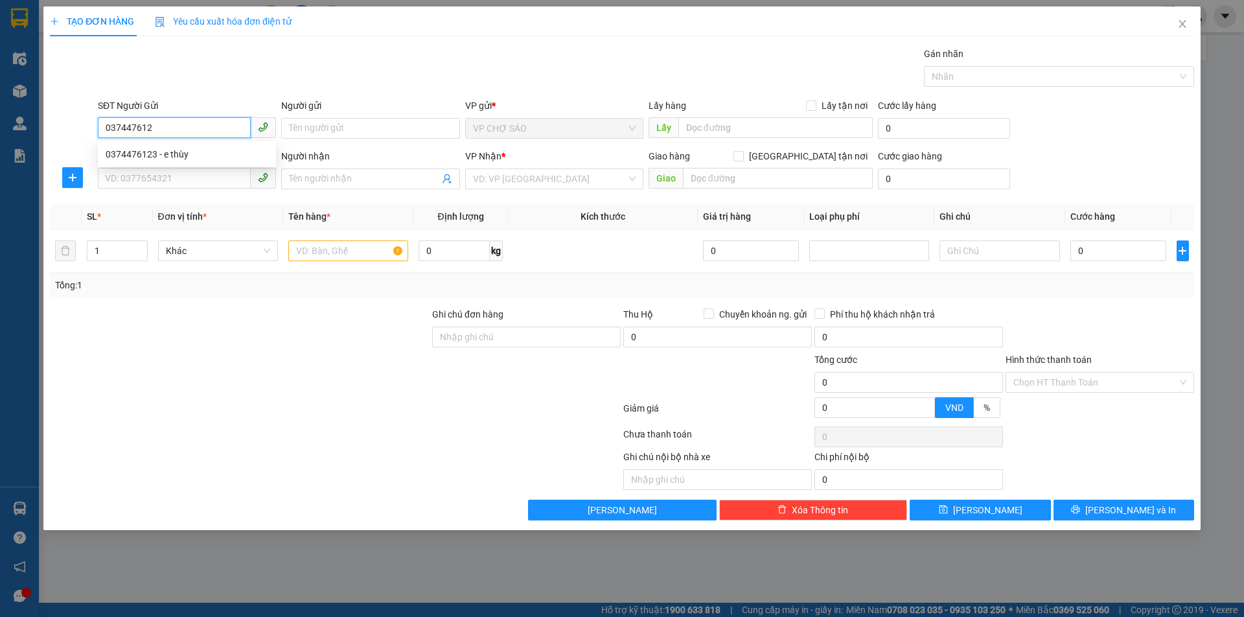
type input "0374476123"
click at [204, 155] on div "0374476123 - e thùy" at bounding box center [187, 154] width 163 height 14
type input "e thùy"
type input "0374476123"
click at [200, 171] on input "SĐT Người Nhận" at bounding box center [174, 178] width 153 height 21
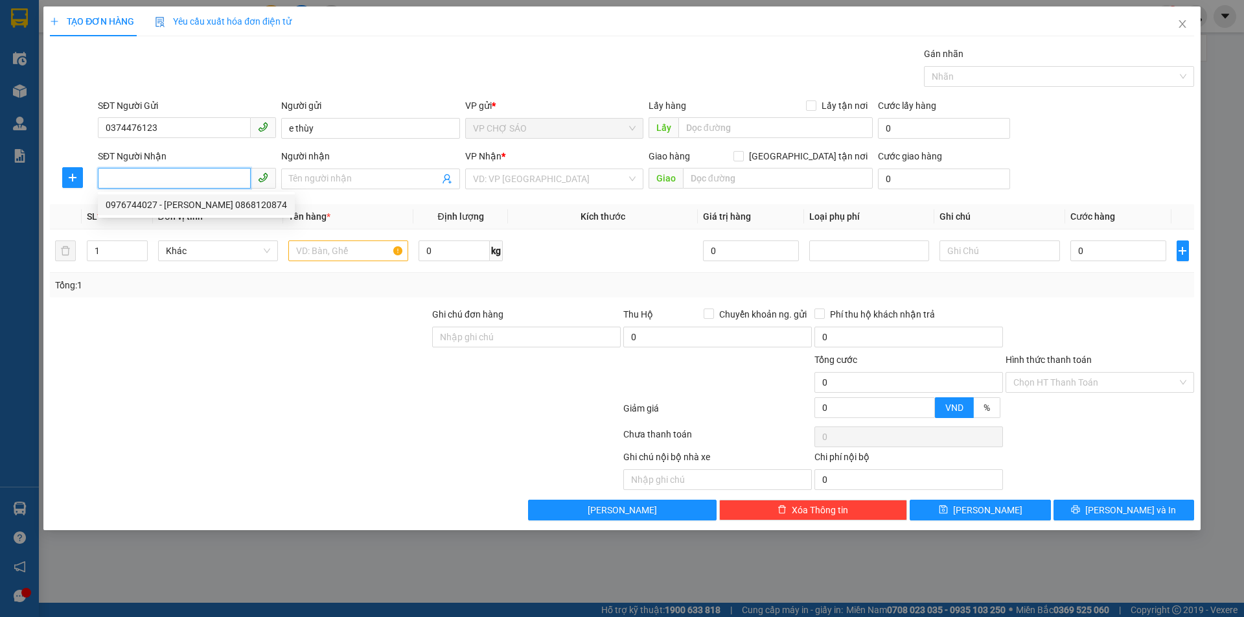
drag, startPoint x: 220, startPoint y: 209, endPoint x: 232, endPoint y: 208, distance: 12.4
click at [220, 209] on div "0976744027 - [PERSON_NAME] 0868120874" at bounding box center [196, 205] width 181 height 14
type input "0976744027"
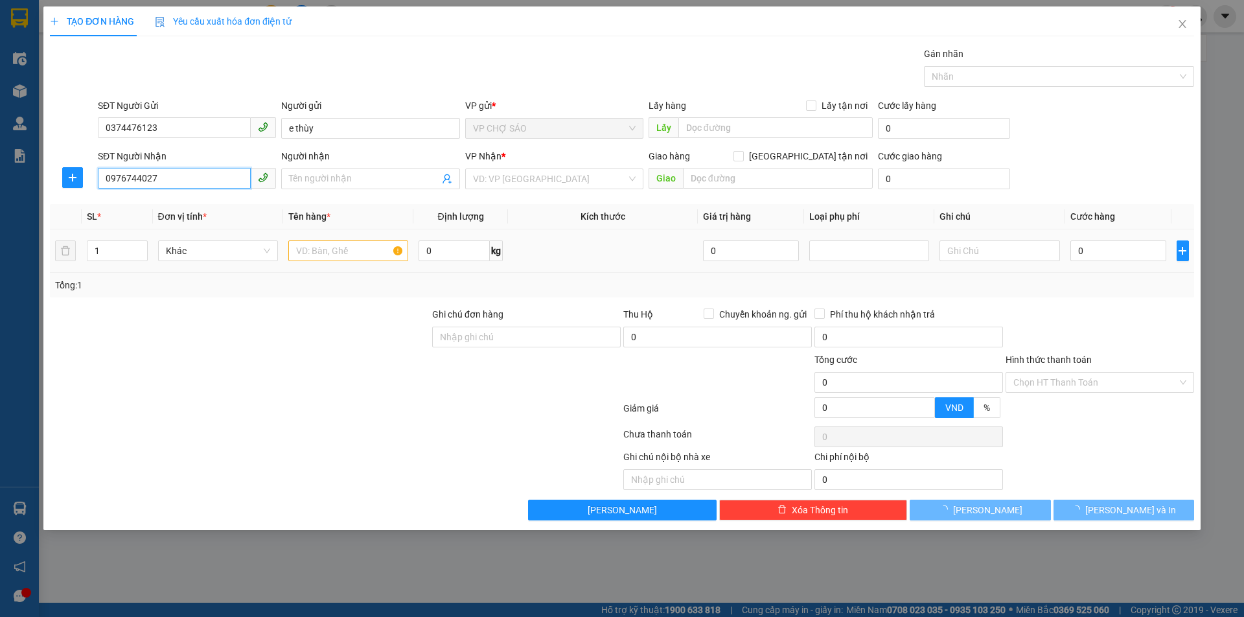
type input "[PERSON_NAME] 0868120874"
checkbox input "true"
type input "79 phố đốc ngữ ba đình"
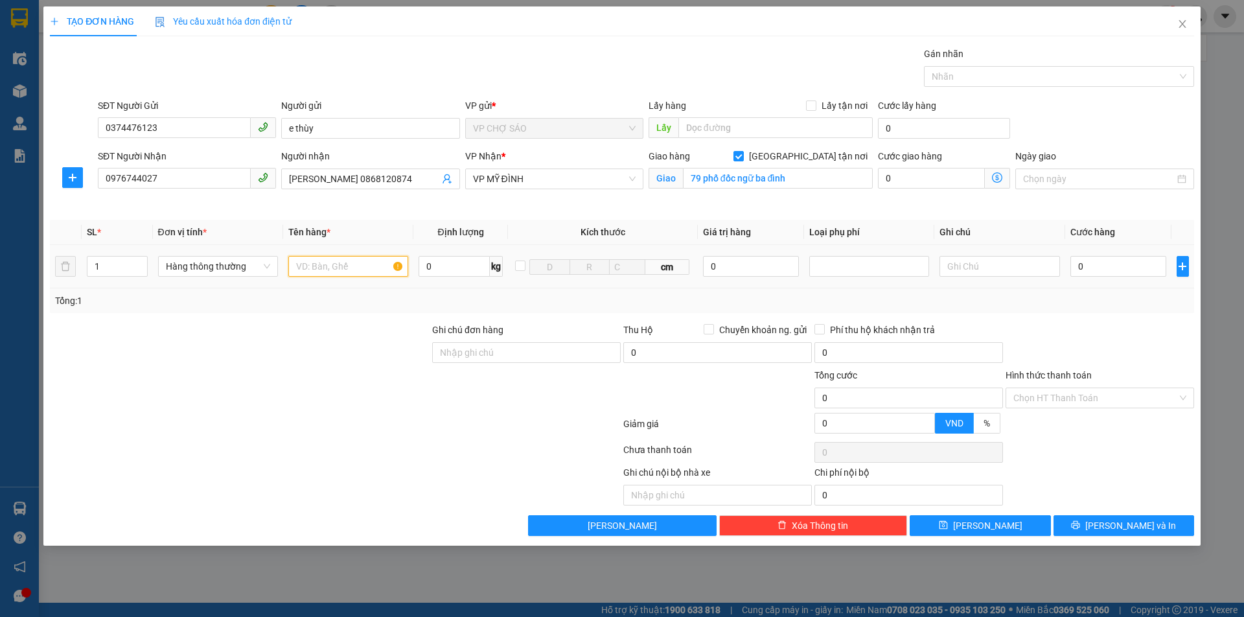
click at [332, 266] on input "text" at bounding box center [348, 266] width 120 height 21
type input "quần áo"
click at [1083, 268] on input "0" at bounding box center [1118, 266] width 97 height 21
type input "4"
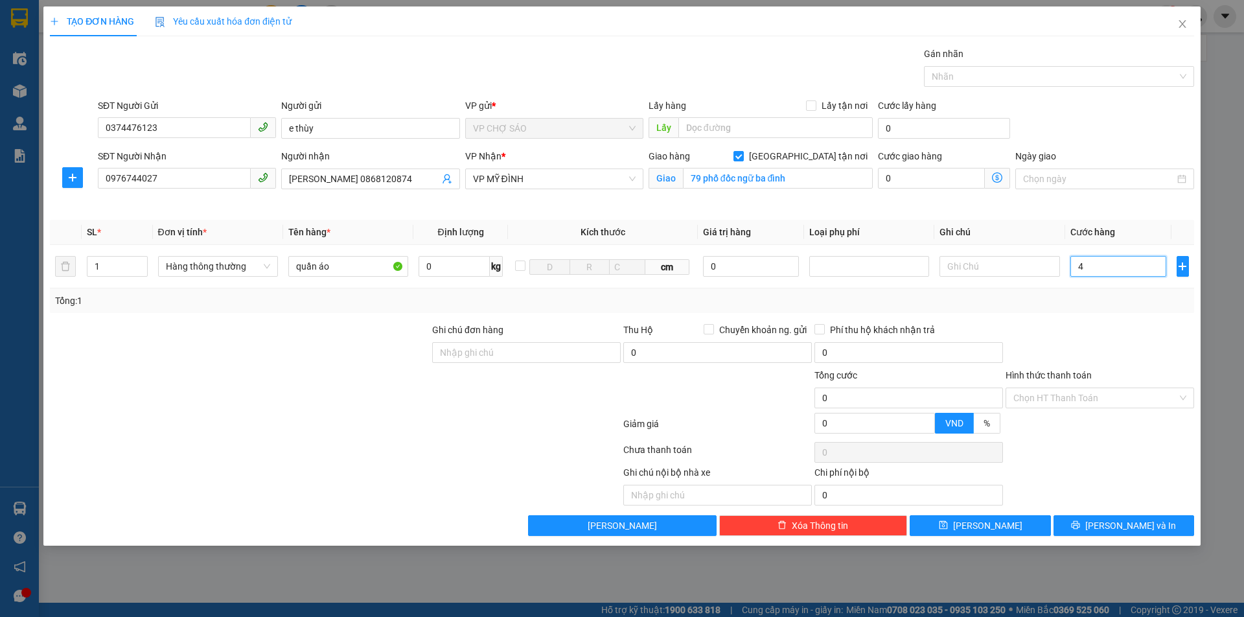
type input "4"
type input "40"
type input "400"
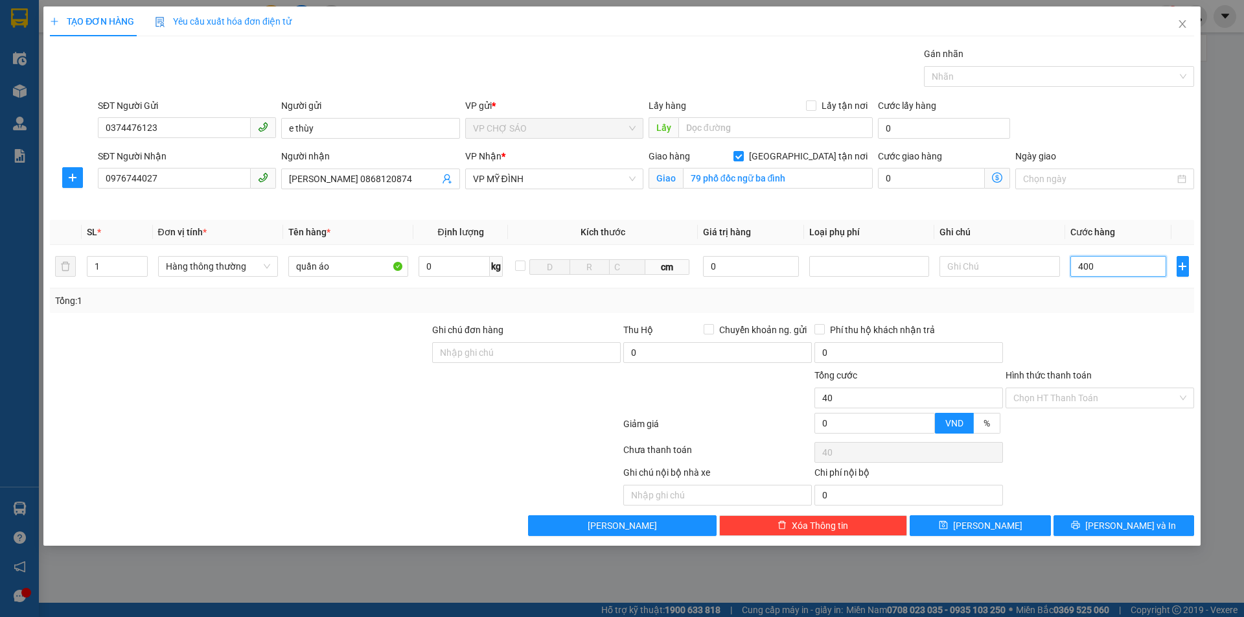
type input "400"
type input "4.000"
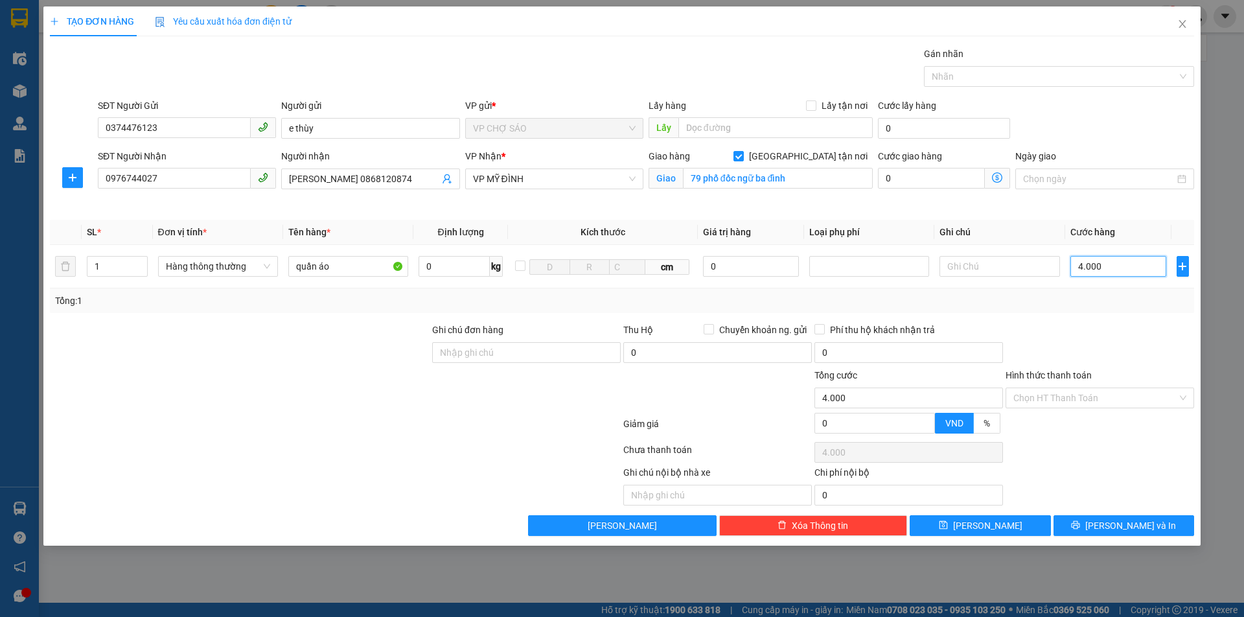
type input "40.000"
click at [1125, 529] on span "[PERSON_NAME] và In" at bounding box center [1130, 525] width 91 height 14
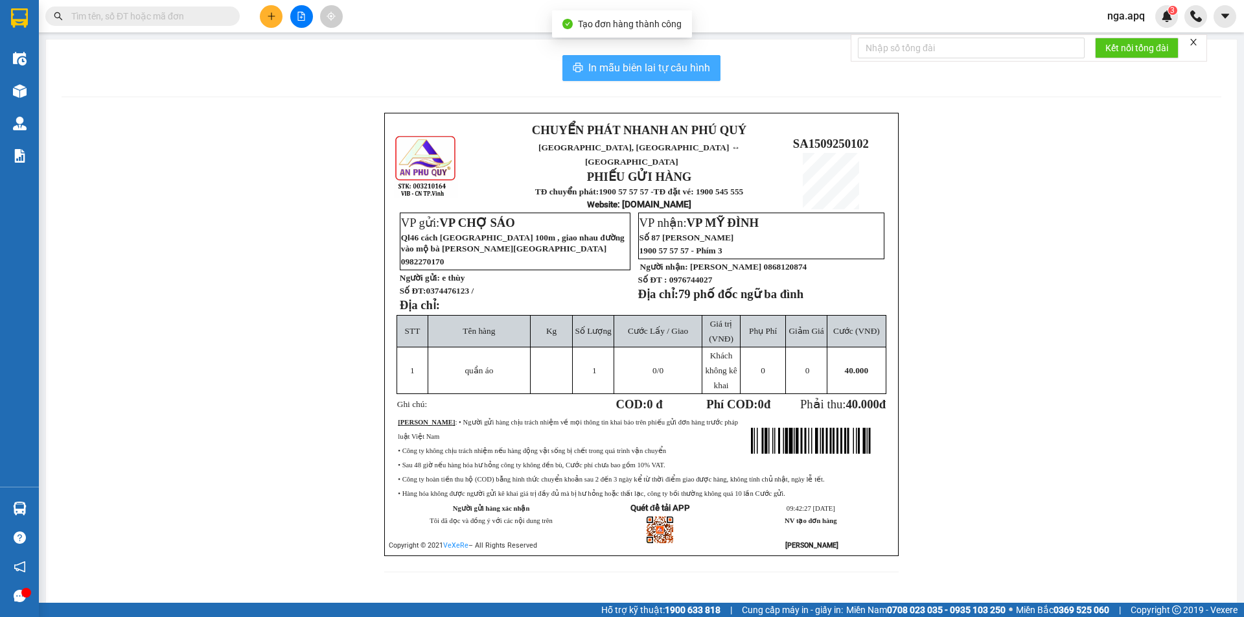
click at [644, 74] on span "In mẫu biên lai tự cấu hình" at bounding box center [649, 68] width 122 height 16
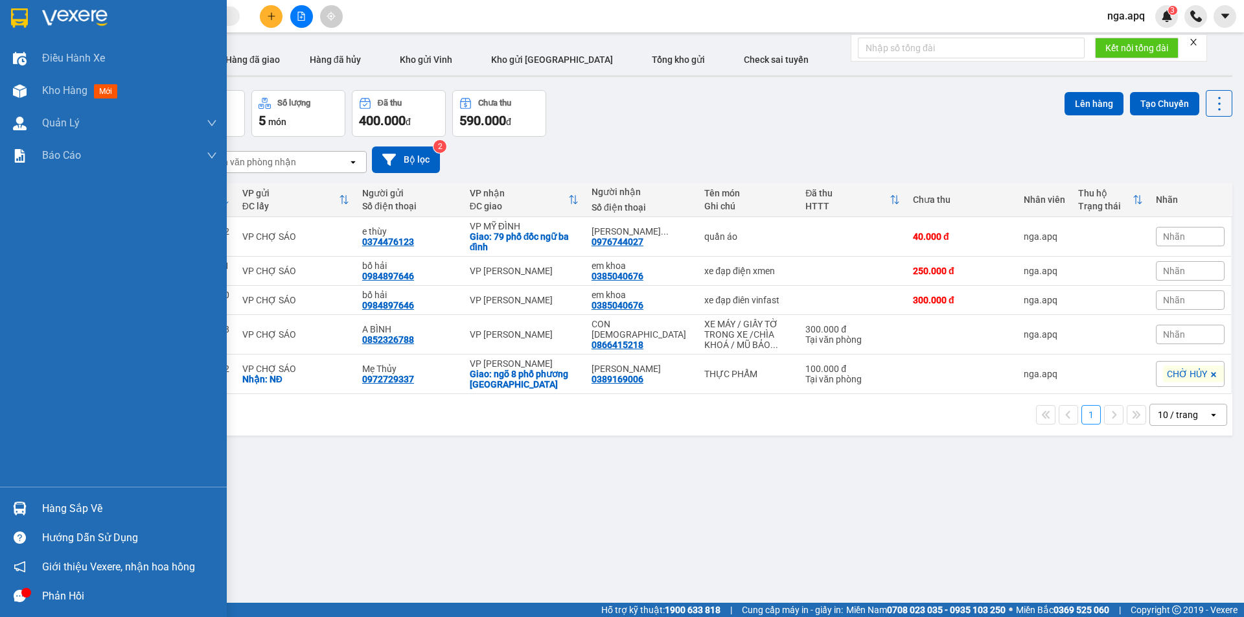
click at [81, 512] on div "Hàng sắp về" at bounding box center [129, 508] width 175 height 19
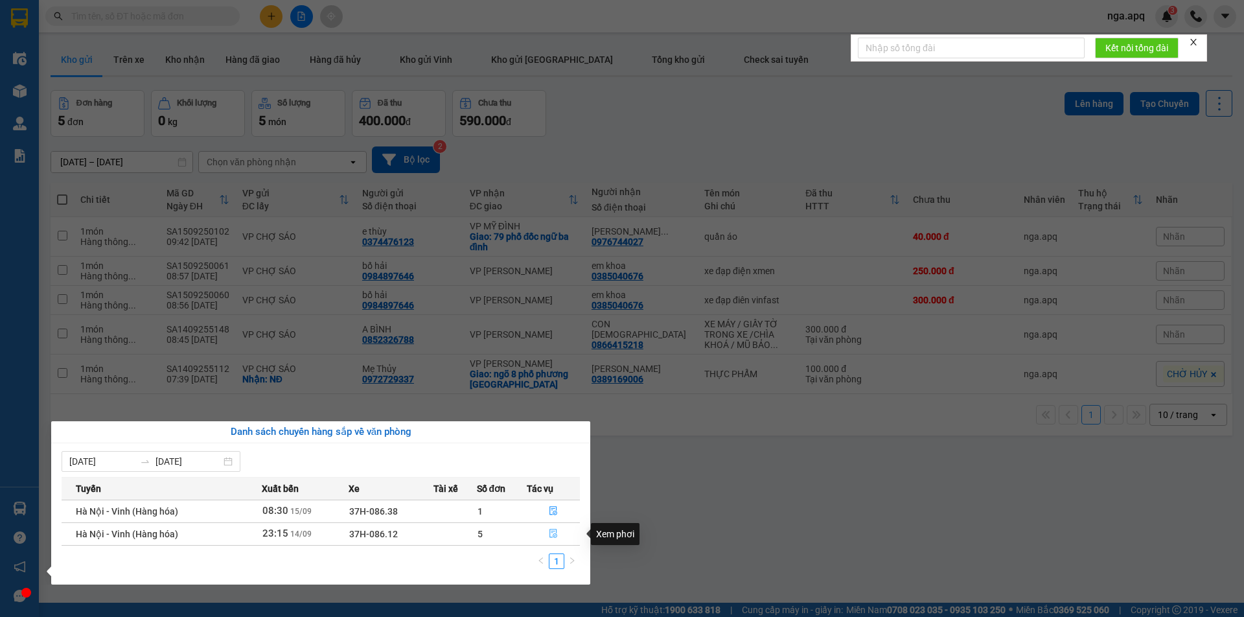
click at [535, 531] on button "button" at bounding box center [553, 533] width 52 height 21
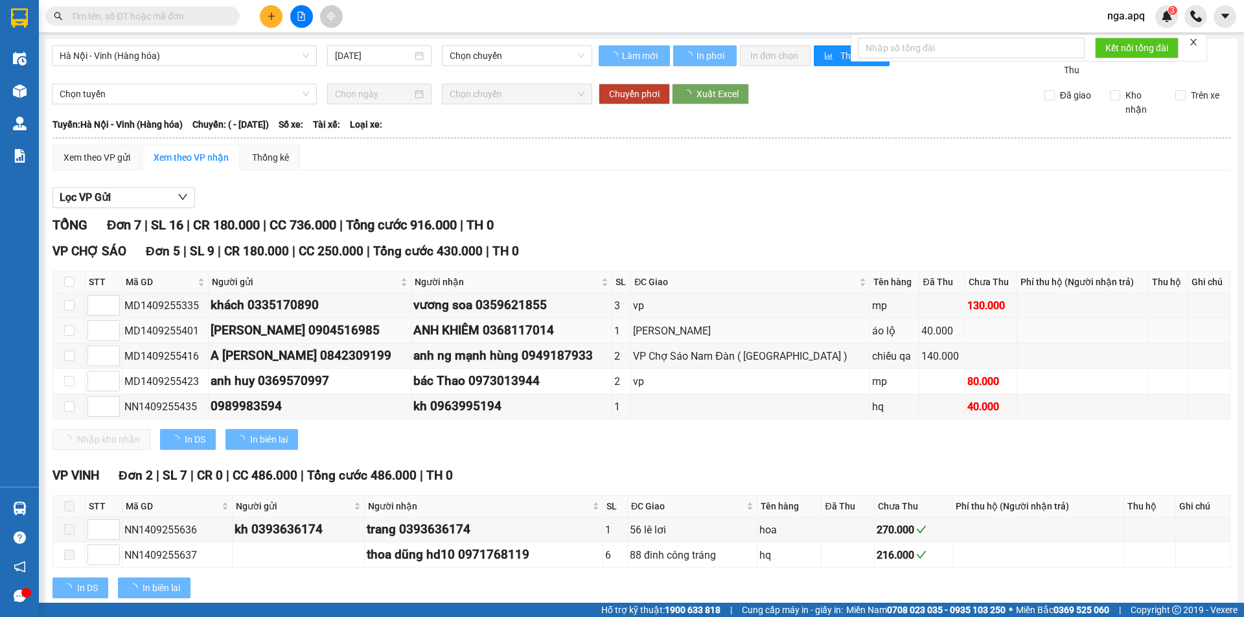
type input "[DATE]"
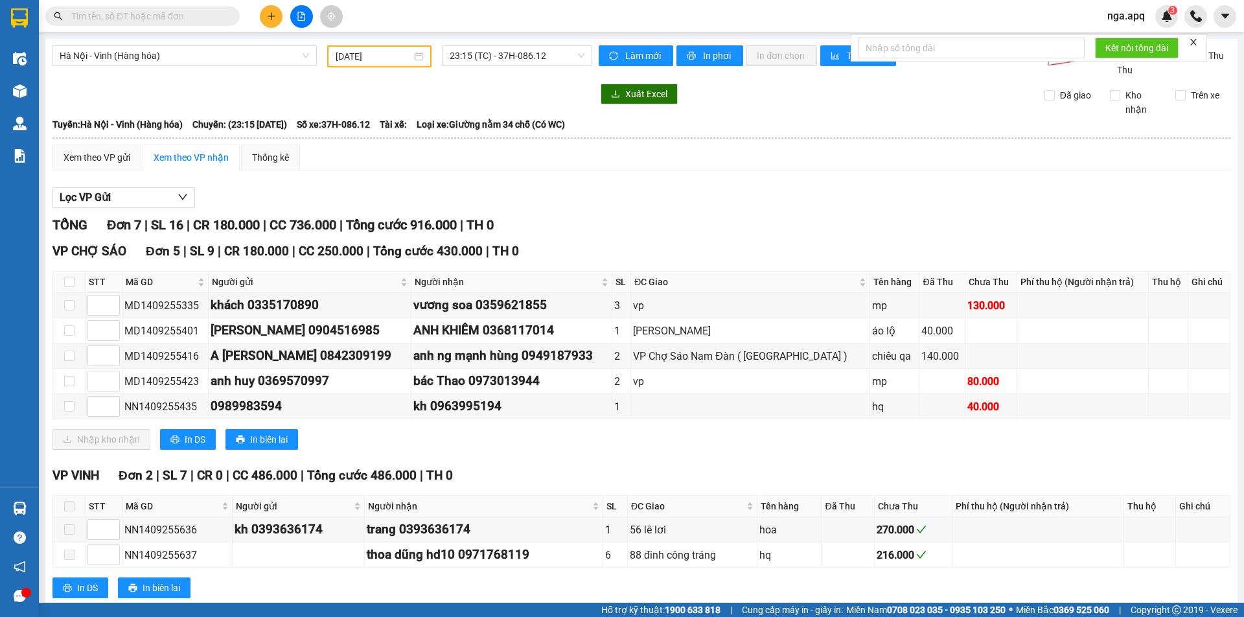
click at [100, 25] on span at bounding box center [142, 15] width 194 height 19
click at [107, 8] on span at bounding box center [142, 15] width 194 height 19
